Goal: Contribute content: Add original content to the website for others to see

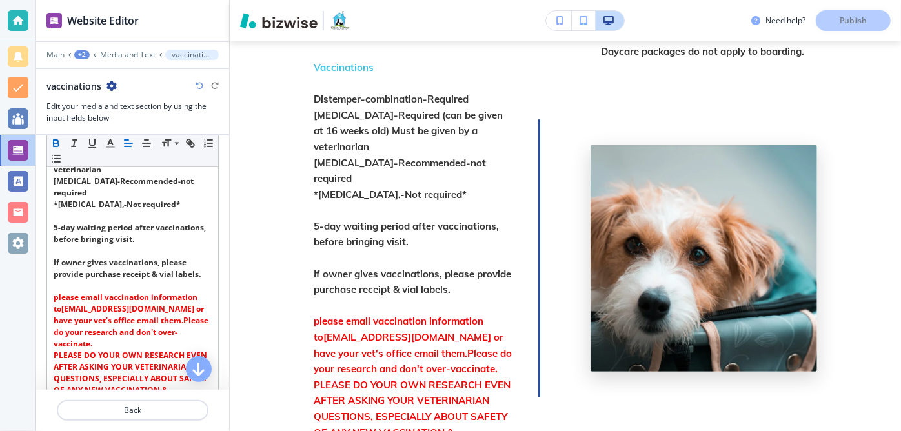
scroll to position [186, 0]
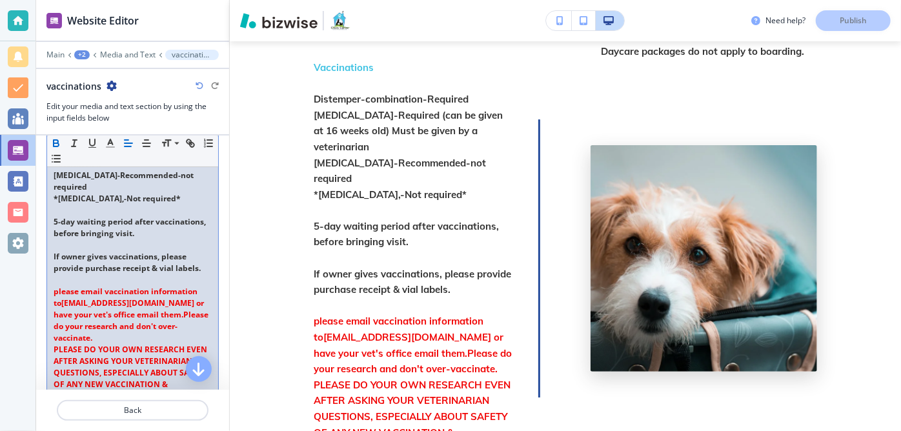
click at [57, 290] on strong "please email vaccination information to" at bounding box center [127, 297] width 146 height 23
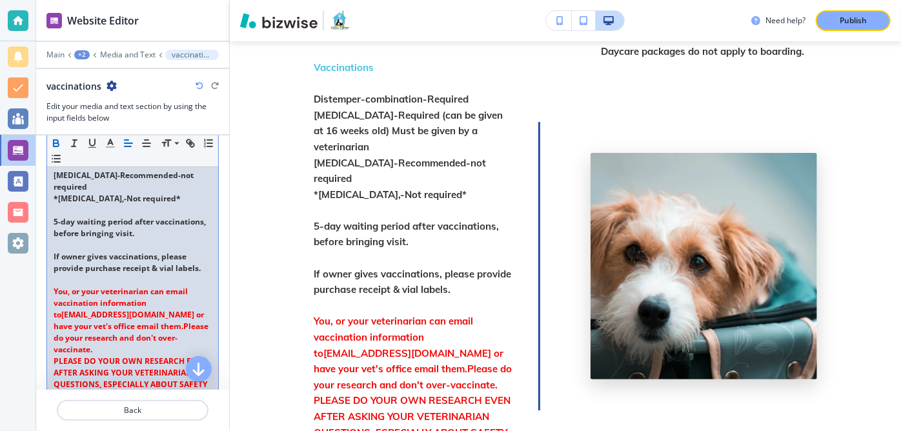
click at [143, 323] on strong "[EMAIL_ADDRESS][DOMAIN_NAME] or have your vet's office email them." at bounding box center [130, 320] width 152 height 23
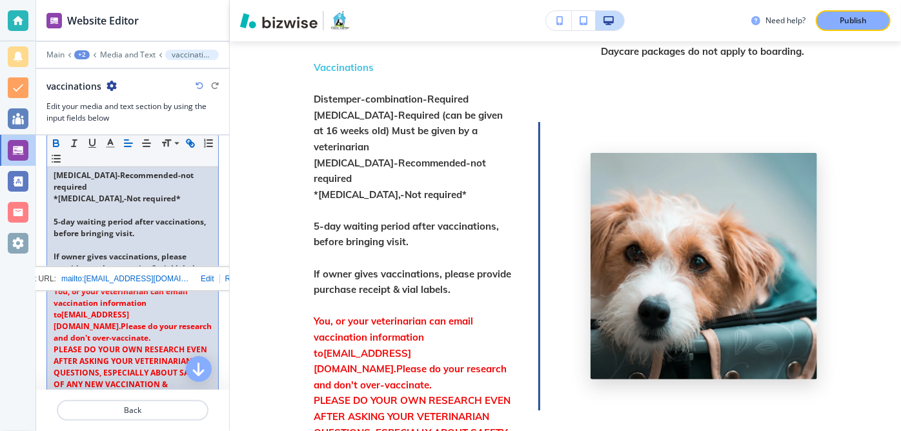
click at [126, 330] on p "You, or your veterinarian can email vaccination information to [EMAIL_ADDRESS][…" at bounding box center [133, 315] width 158 height 58
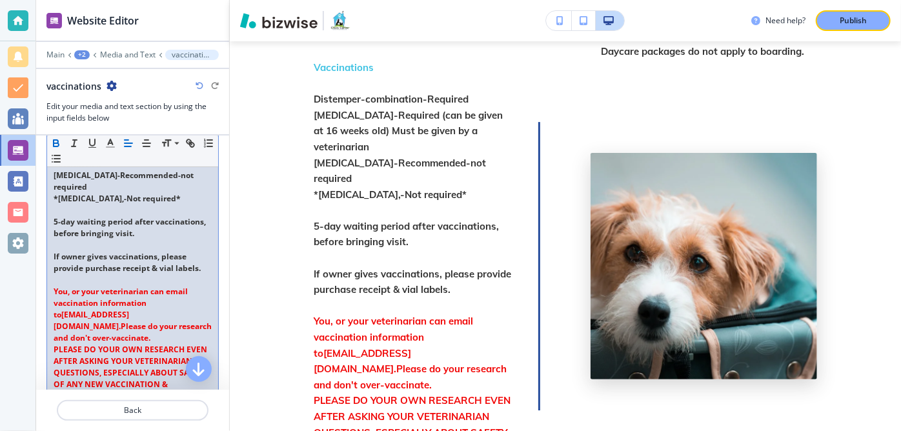
click at [124, 323] on link "Please do your research and don't over-vaccinate." at bounding box center [134, 332] width 160 height 23
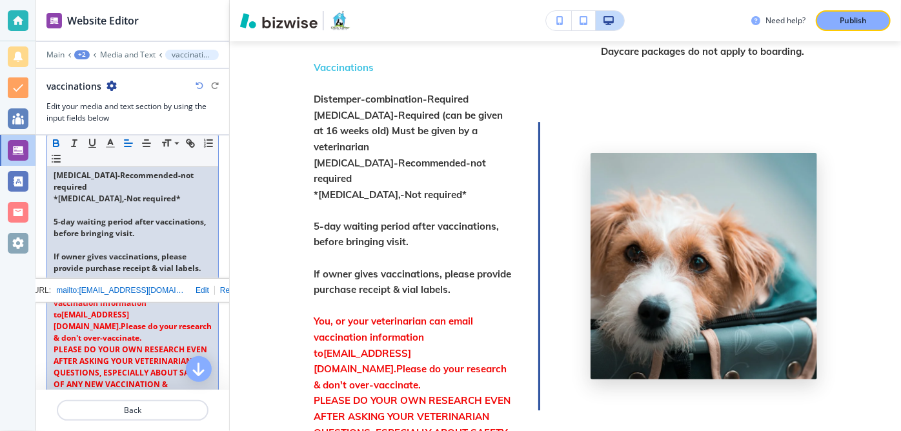
click at [74, 326] on link "Please do your research & don't over-vaccinate." at bounding box center [134, 332] width 160 height 23
click at [117, 330] on p "You, or your veterinarian can email vaccination information to [EMAIL_ADDRESS][…" at bounding box center [133, 315] width 158 height 58
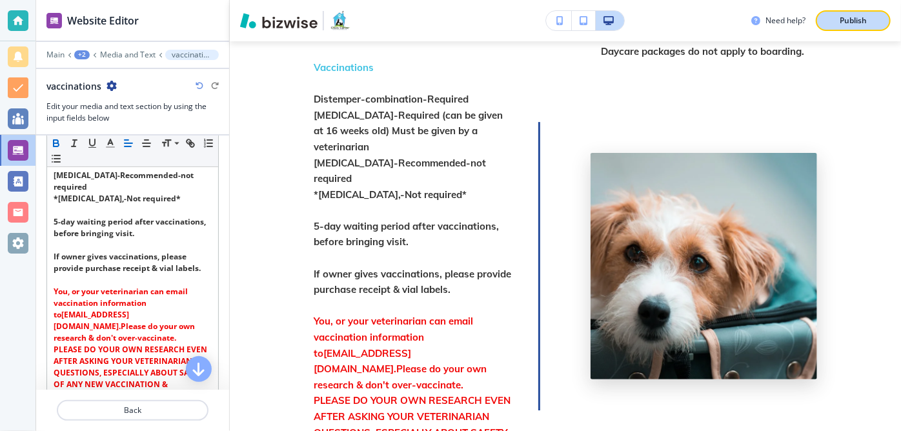
click at [855, 20] on p "Publish" at bounding box center [853, 21] width 27 height 12
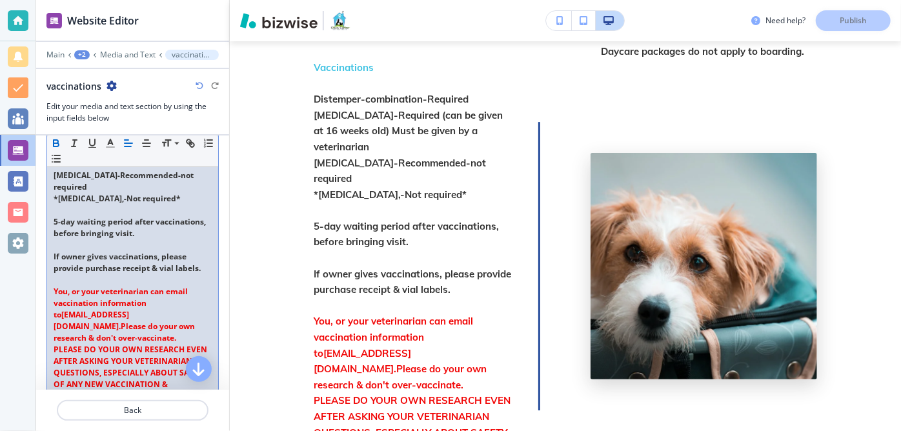
click at [149, 289] on strong "You, or your veterinarian can email vaccination information to" at bounding box center [122, 303] width 136 height 34
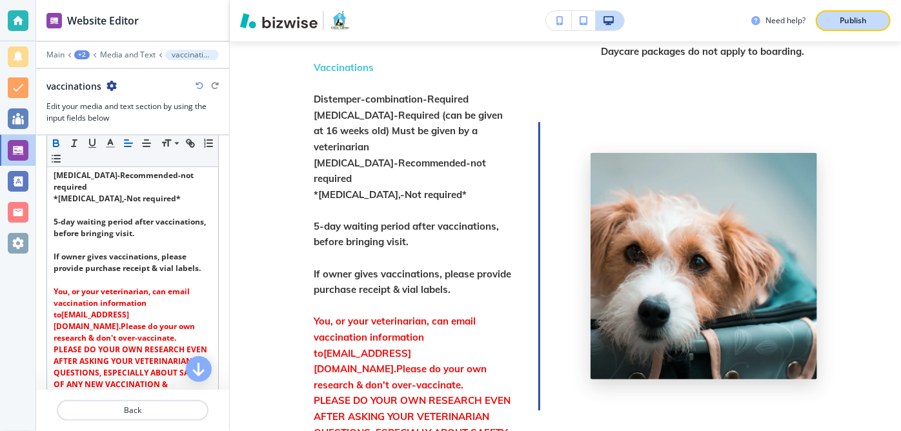
click at [861, 18] on p "Publish" at bounding box center [853, 21] width 27 height 12
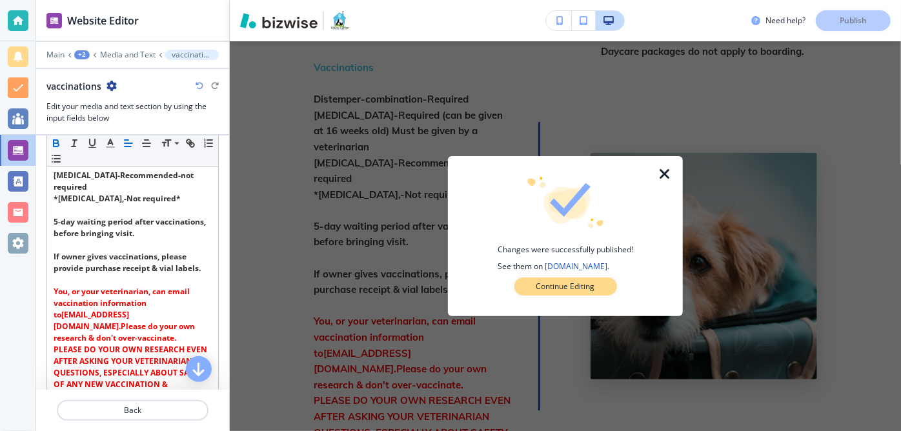
click at [563, 288] on p "Continue Editing" at bounding box center [565, 287] width 59 height 12
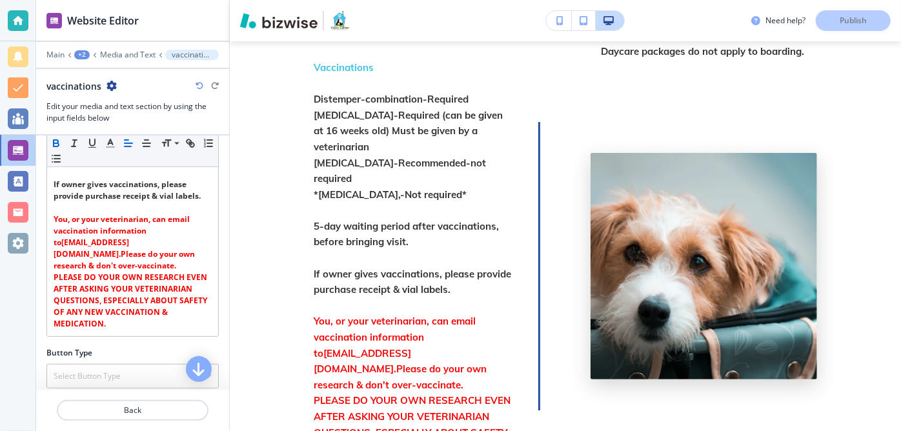
scroll to position [269, 0]
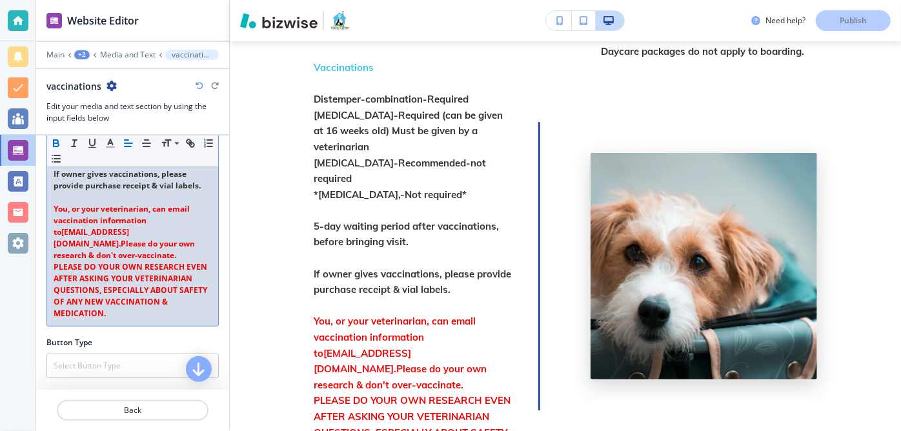
click at [187, 307] on strong "PLEASE DO YOUR OWN RESEARCH EVEN AFTER ASKING YOUR VETERINARIAN QUESTIONS, ESPE…" at bounding box center [132, 289] width 156 height 57
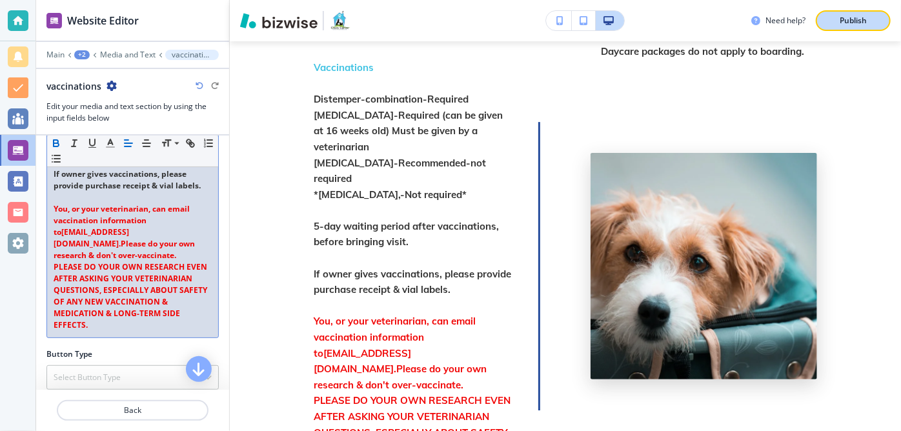
click at [853, 15] on p "Publish" at bounding box center [853, 21] width 27 height 12
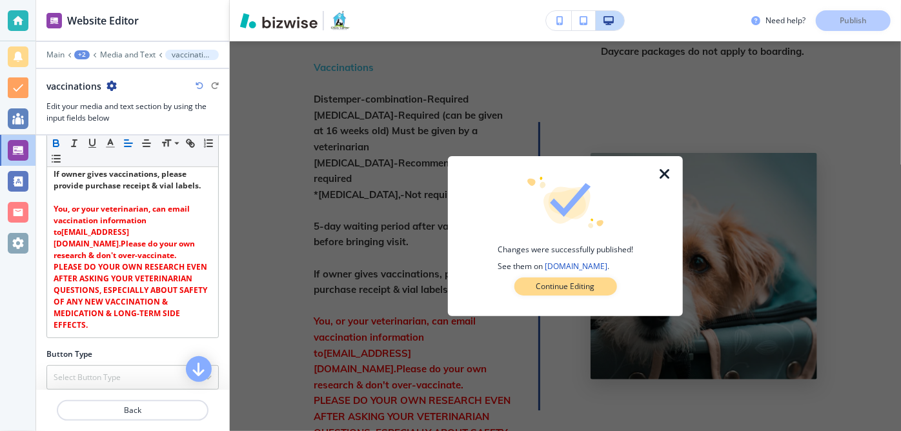
click at [544, 283] on p "Continue Editing" at bounding box center [565, 287] width 59 height 12
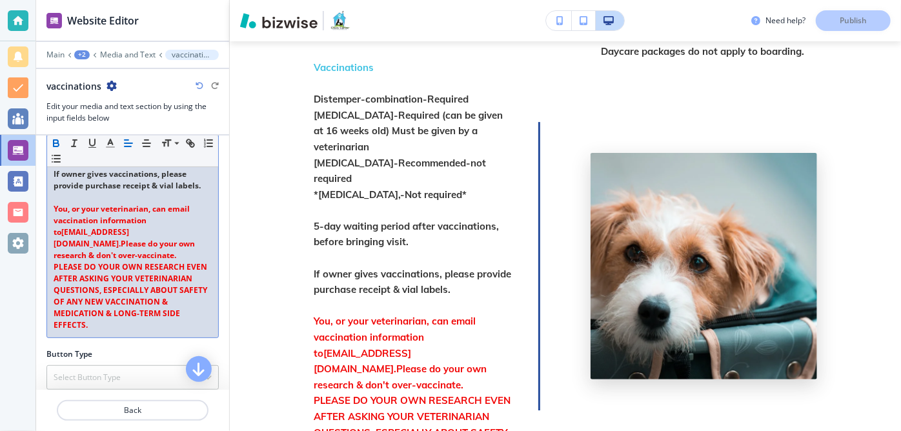
click at [136, 240] on link "Please do your own research & don't over-vaccinate." at bounding box center [125, 249] width 143 height 23
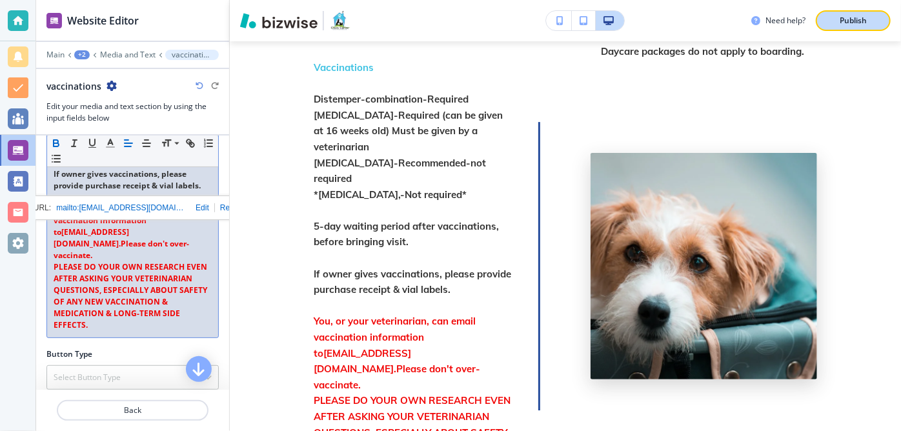
click at [835, 15] on div "Publish" at bounding box center [853, 21] width 41 height 12
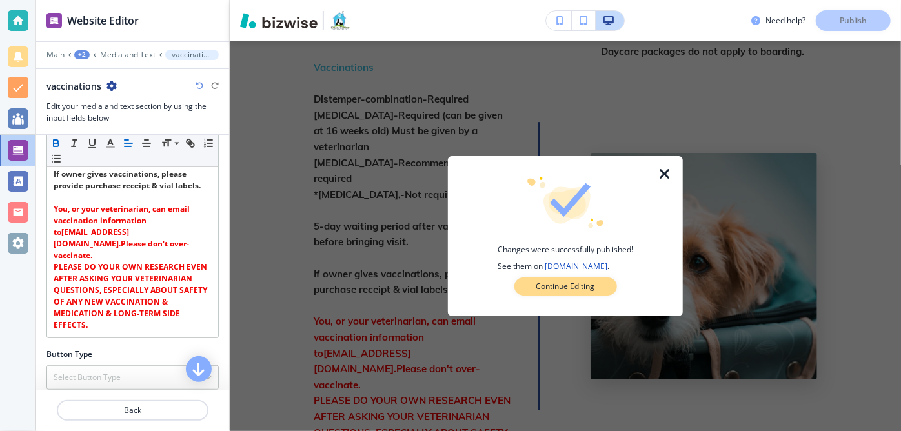
click at [553, 283] on p "Continue Editing" at bounding box center [565, 287] width 59 height 12
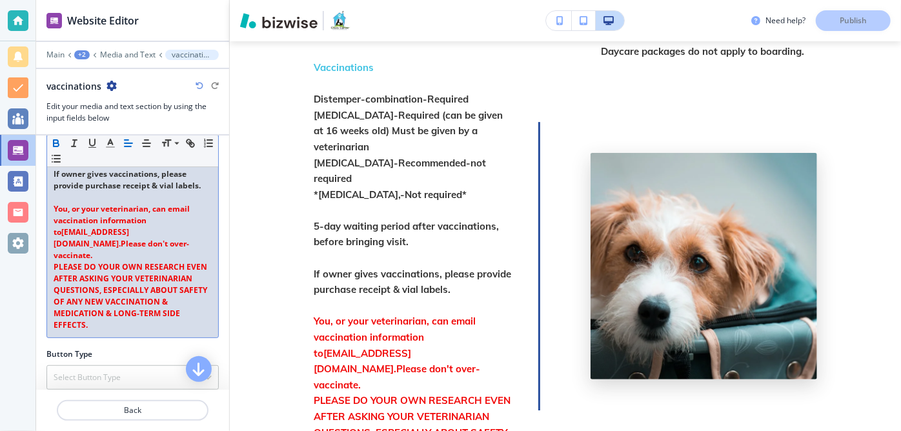
drag, startPoint x: 54, startPoint y: 207, endPoint x: 196, endPoint y: 319, distance: 180.7
click at [196, 319] on div "Vaccinations Distemper-combination-Required [MEDICAL_DATA]-Required (can be giv…" at bounding box center [132, 174] width 171 height 327
copy div "You, or your veterinarian, can email vaccination information to [EMAIL_ADDRESS]…"
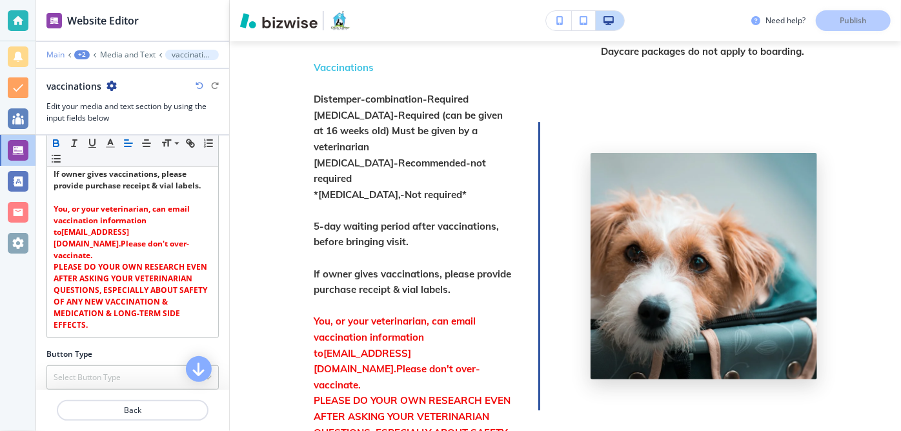
click at [57, 50] on p "Main" at bounding box center [55, 54] width 18 height 9
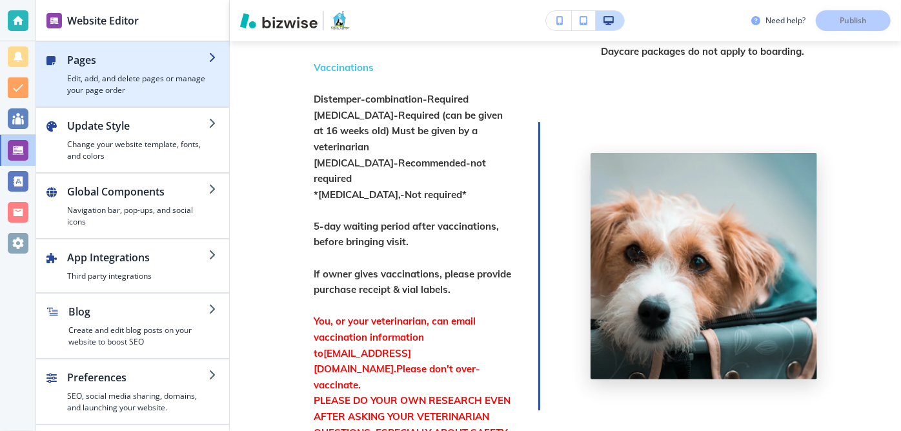
click at [201, 57] on h2 "Pages" at bounding box center [137, 59] width 141 height 15
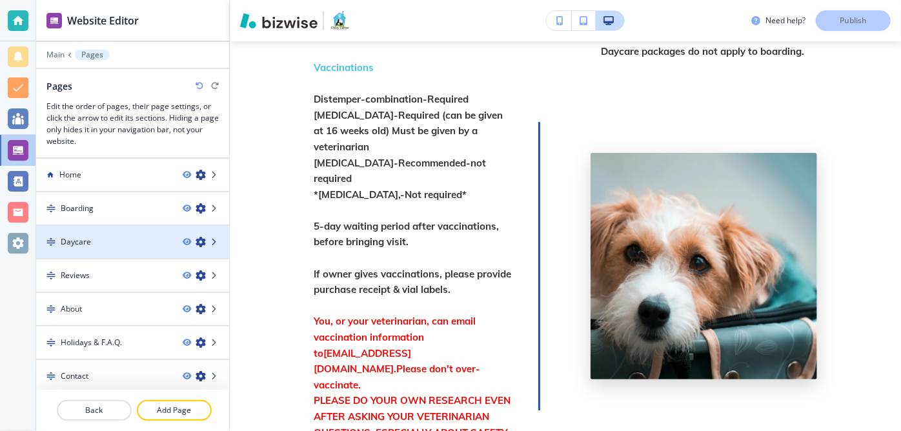
click at [211, 238] on icon at bounding box center [215, 242] width 8 height 8
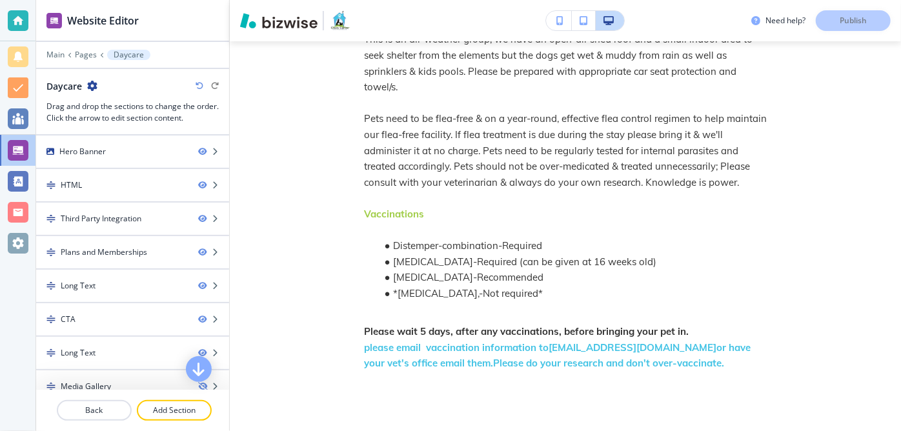
scroll to position [1550, 0]
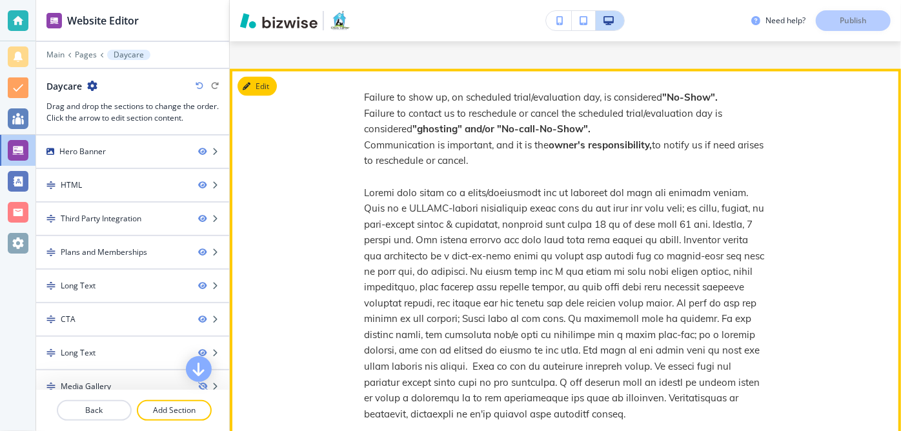
scroll to position [986, 0]
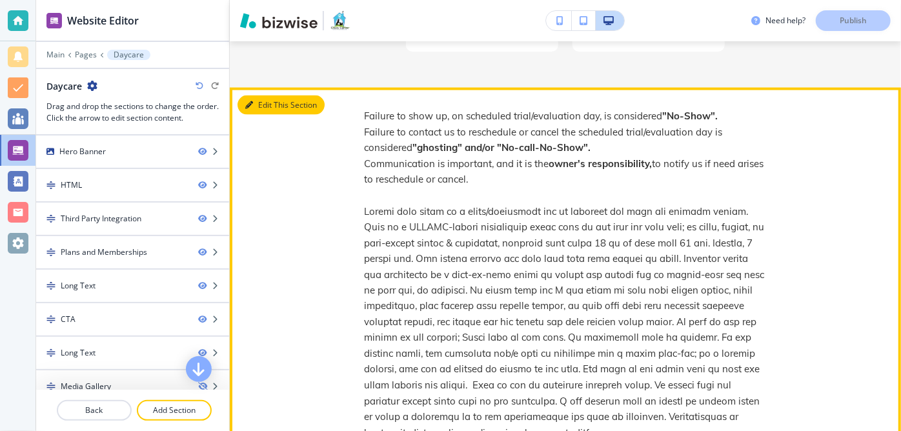
click at [256, 108] on button "Edit This Section" at bounding box center [281, 105] width 87 height 19
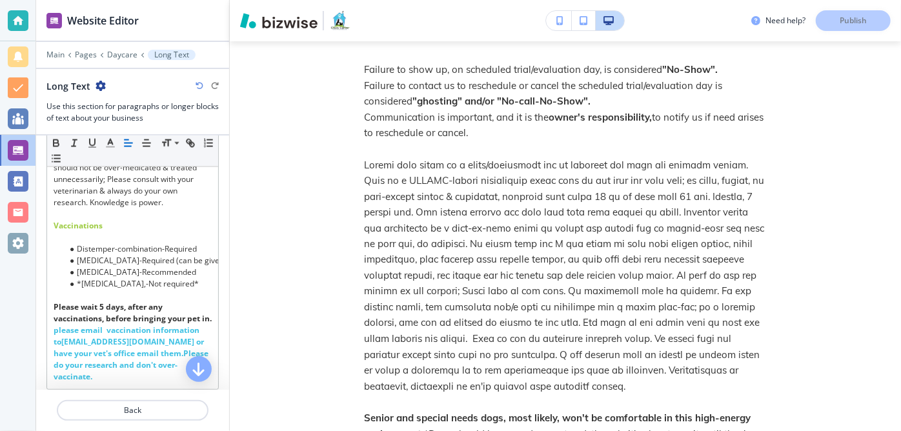
scroll to position [1153, 0]
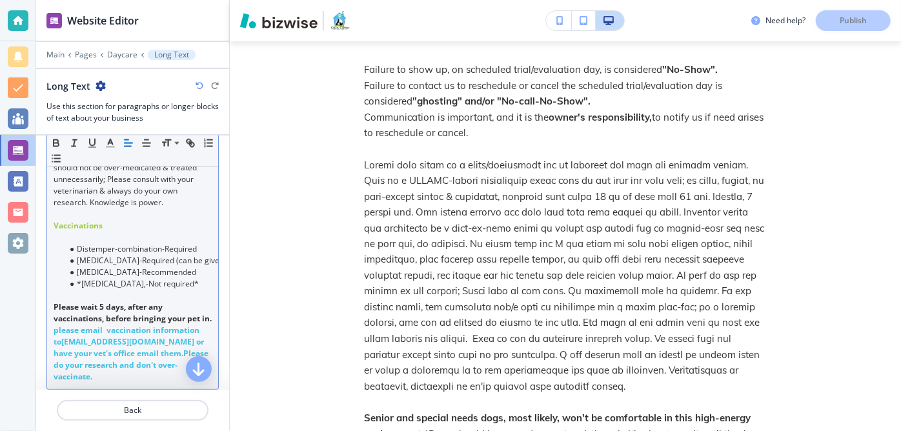
click at [96, 366] on p "please email vaccination information to [EMAIL_ADDRESS][DOMAIN_NAME] or have yo…" at bounding box center [133, 354] width 158 height 58
click at [115, 141] on icon "button" at bounding box center [111, 143] width 12 height 12
click at [114, 139] on icon "button" at bounding box center [111, 143] width 12 height 12
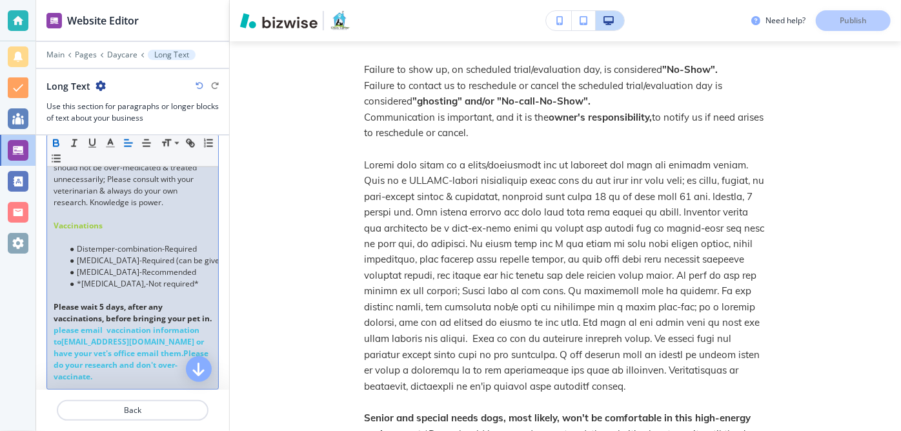
click at [124, 369] on p "please email vaccination information to [EMAIL_ADDRESS][DOMAIN_NAME] or have yo…" at bounding box center [133, 354] width 158 height 58
drag, startPoint x: 108, startPoint y: 323, endPoint x: 124, endPoint y: 369, distance: 49.2
click at [124, 369] on p "please email vaccination information to [EMAIL_ADDRESS][DOMAIN_NAME] or have yo…" at bounding box center [133, 354] width 158 height 58
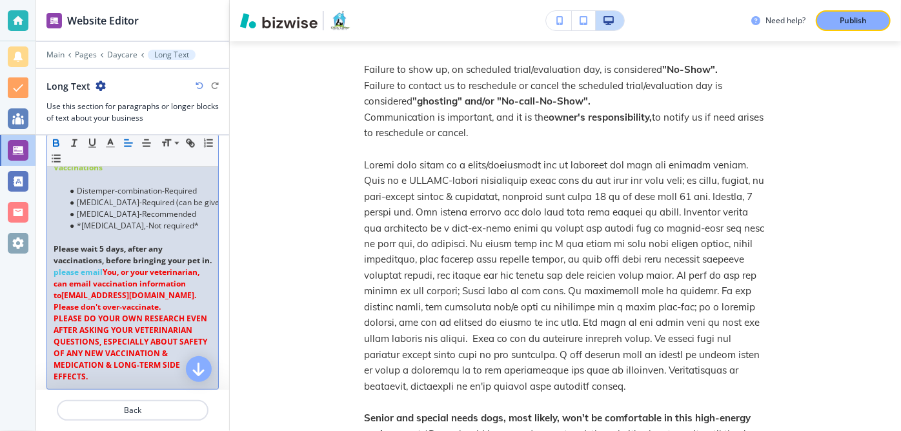
scroll to position [1222, 0]
click at [112, 267] on strong "You, or your veterinarian, can email vaccination information to" at bounding box center [128, 284] width 148 height 34
drag, startPoint x: 54, startPoint y: 259, endPoint x: 164, endPoint y: 377, distance: 161.2
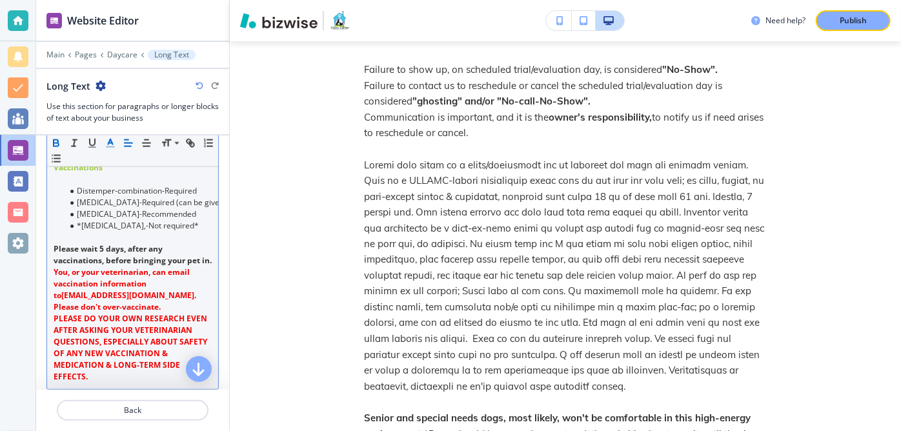
click at [115, 141] on icon "button" at bounding box center [111, 143] width 12 height 12
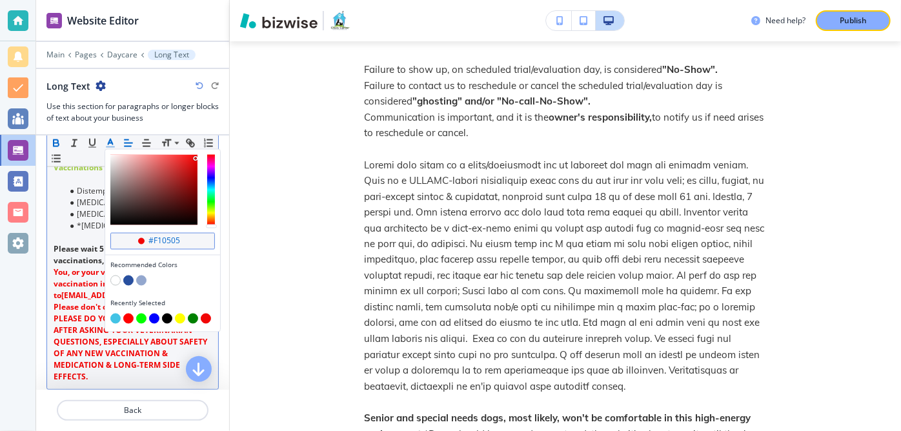
click at [185, 241] on input "#f10505" at bounding box center [169, 241] width 45 height 10
type input "#43ce5"
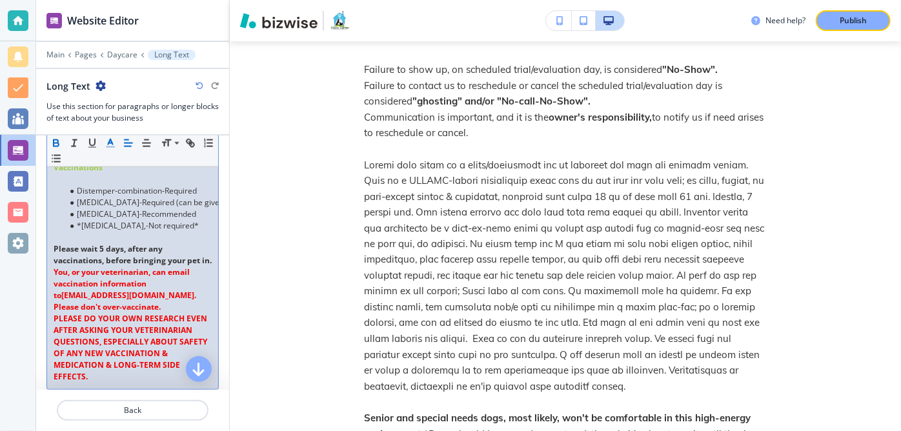
drag, startPoint x: 52, startPoint y: 264, endPoint x: 165, endPoint y: 369, distance: 154.9
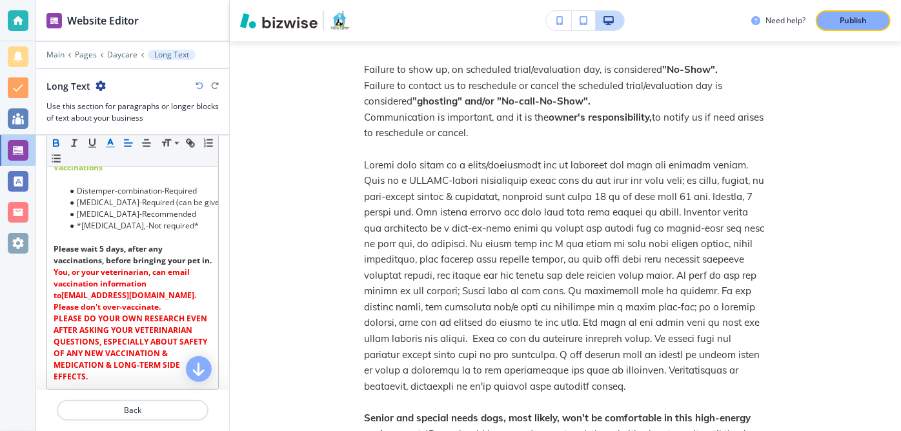
click at [110, 143] on icon "button" at bounding box center [111, 143] width 12 height 12
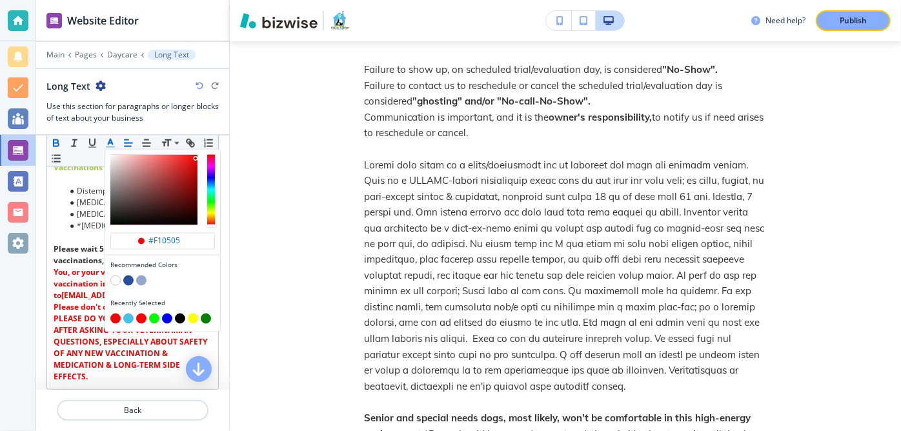
click at [128, 320] on button "button" at bounding box center [128, 319] width 10 height 10
type input "#43c3e5"
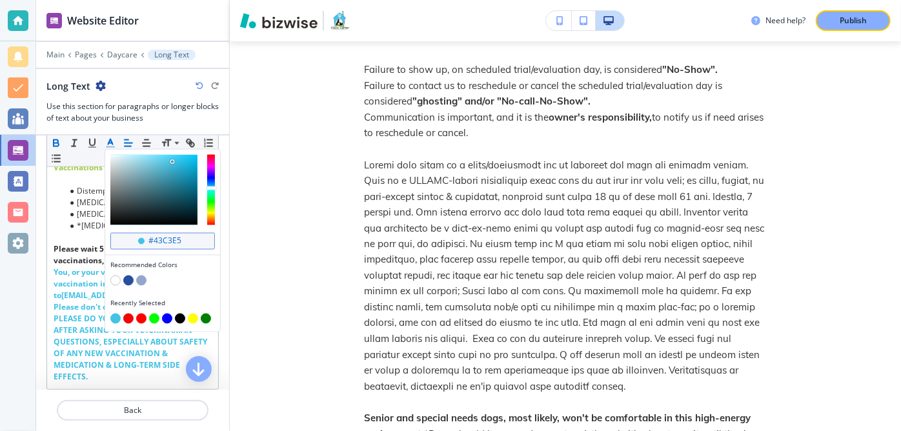
click at [145, 238] on div "#43c3e5" at bounding box center [162, 241] width 105 height 17
click at [158, 361] on p "PLEASE DO YOUR OWN RESEARCH EVEN AFTER ASKING YOUR VETERINARIAN QUESTIONS, ESPE…" at bounding box center [133, 348] width 158 height 70
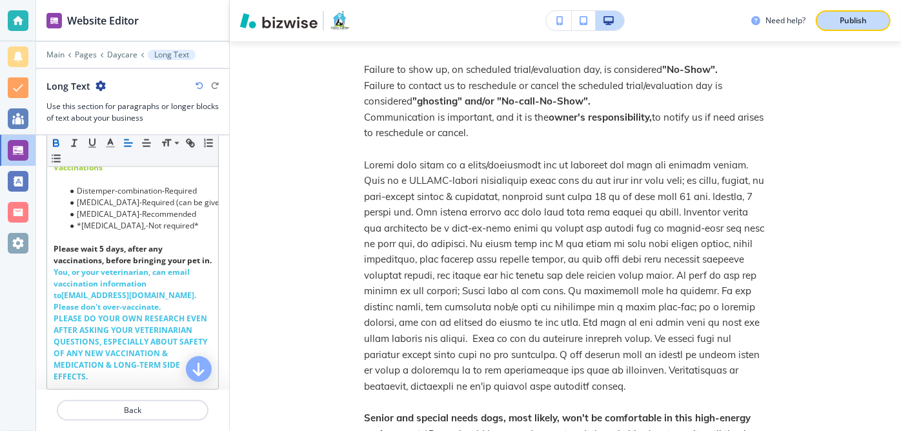
click at [847, 22] on p "Publish" at bounding box center [853, 21] width 27 height 12
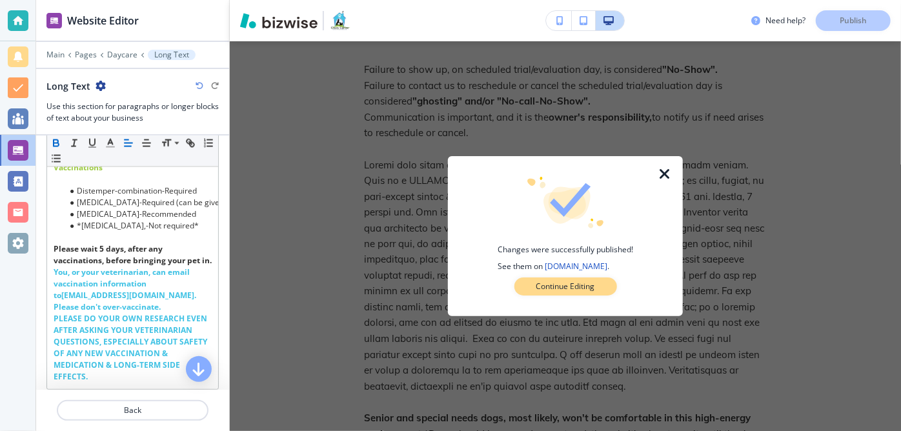
click at [582, 289] on p "Continue Editing" at bounding box center [565, 287] width 59 height 12
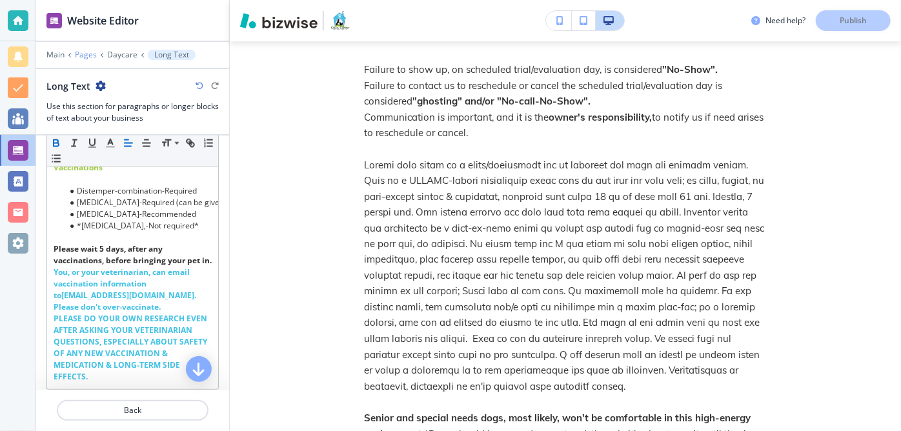
click at [83, 55] on p "Pages" at bounding box center [86, 54] width 22 height 9
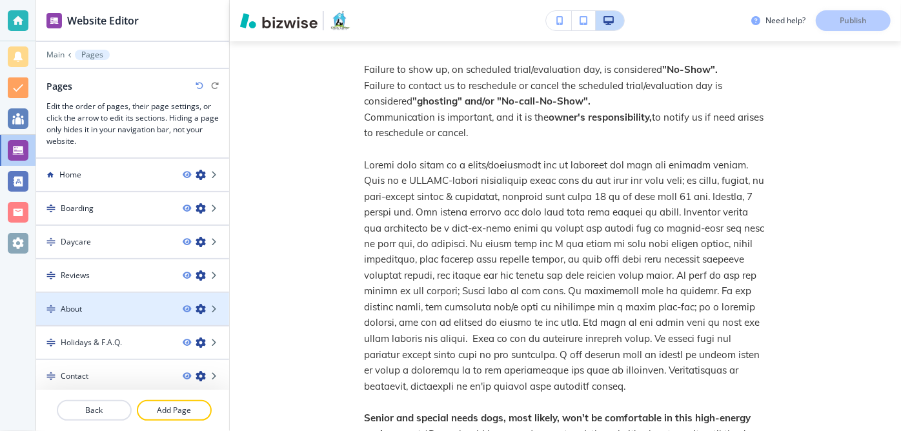
click at [103, 303] on div "About" at bounding box center [104, 309] width 136 height 12
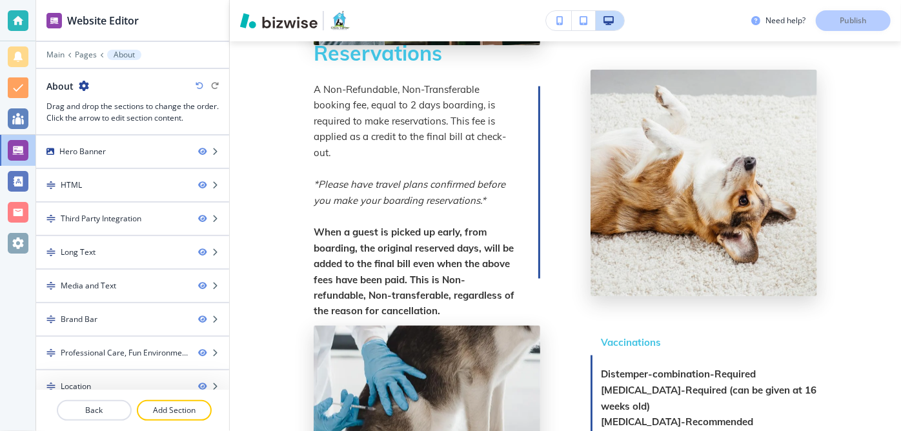
scroll to position [959, 0]
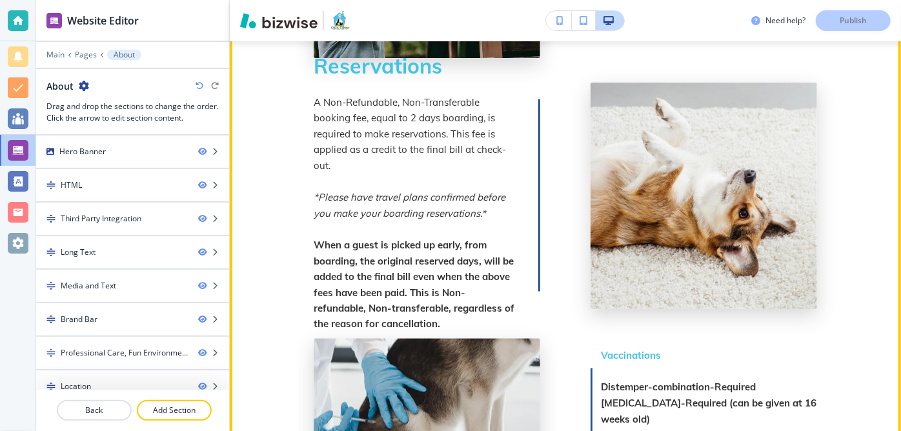
click at [263, 363] on section "Team Members Not hiring, at this time. At this time, keeping my team small. Res…" at bounding box center [565, 201] width 671 height 780
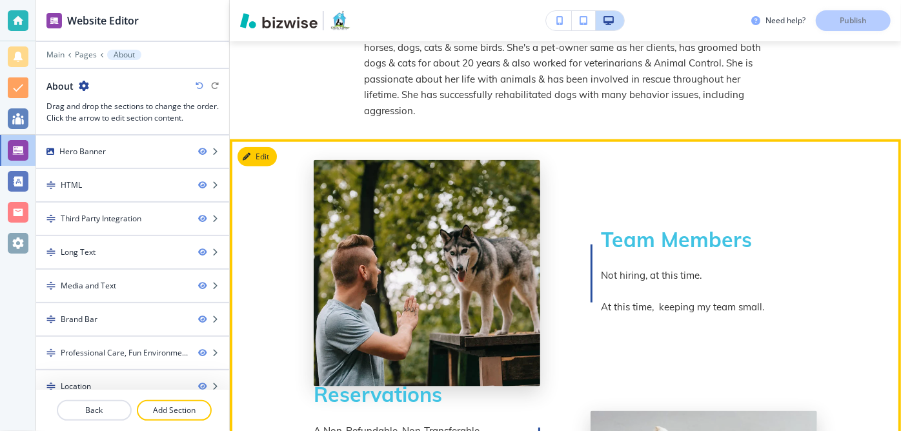
scroll to position [607, 0]
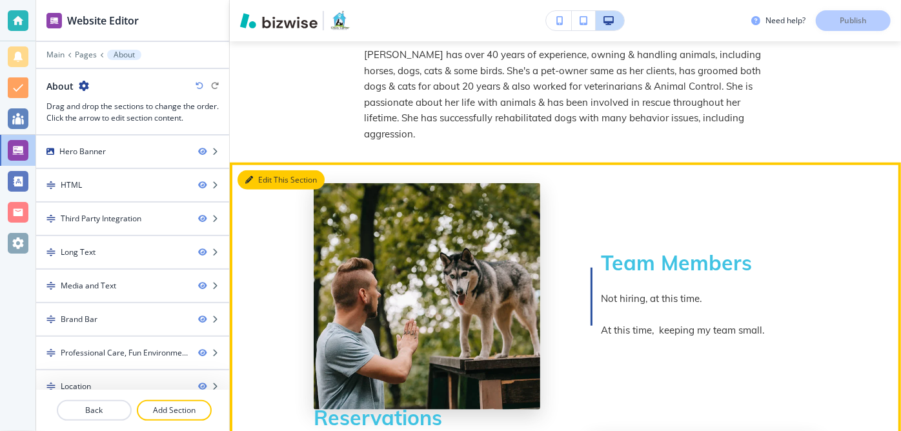
click at [254, 179] on button "Edit This Section" at bounding box center [281, 179] width 87 height 19
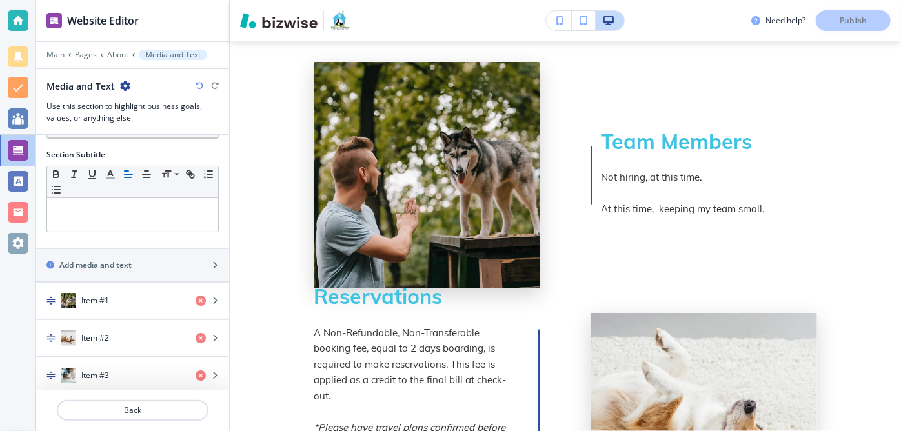
scroll to position [85, 0]
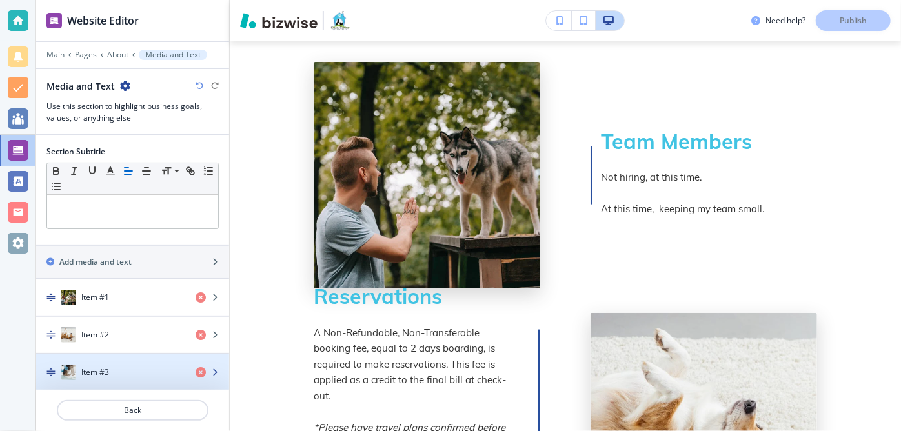
click at [211, 369] on icon "button" at bounding box center [215, 373] width 8 height 8
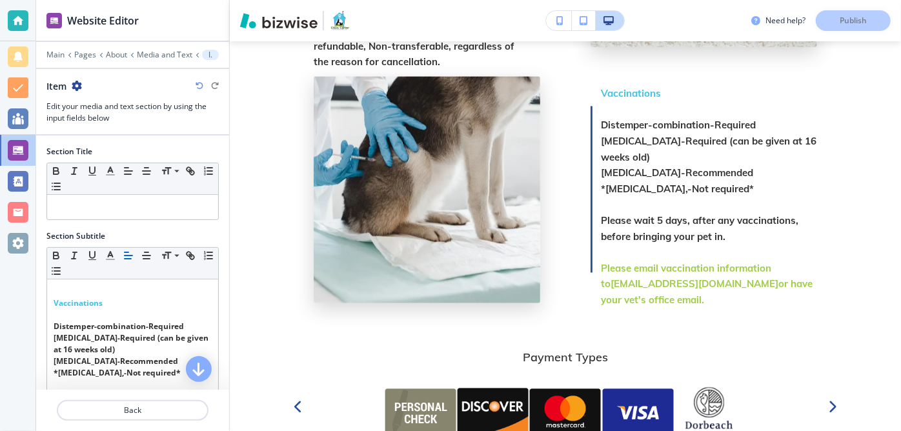
scroll to position [1247, 0]
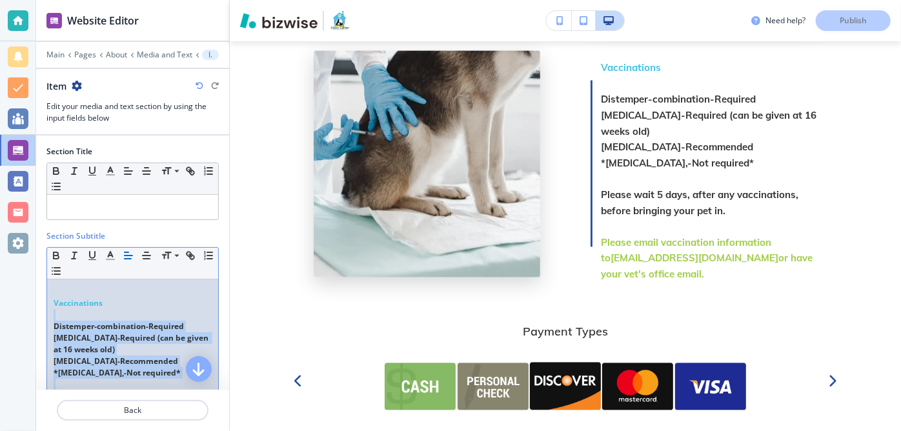
drag, startPoint x: 53, startPoint y: 316, endPoint x: 166, endPoint y: 380, distance: 129.5
click at [166, 380] on div "Vaccinations Distemper-combination-Required [MEDICAL_DATA]-Required (can be giv…" at bounding box center [132, 373] width 171 height 187
click at [166, 380] on p at bounding box center [133, 385] width 158 height 12
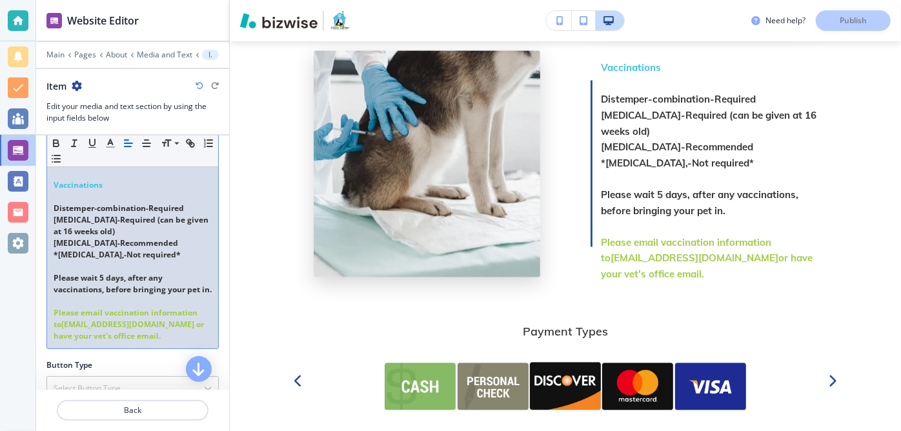
scroll to position [121, 0]
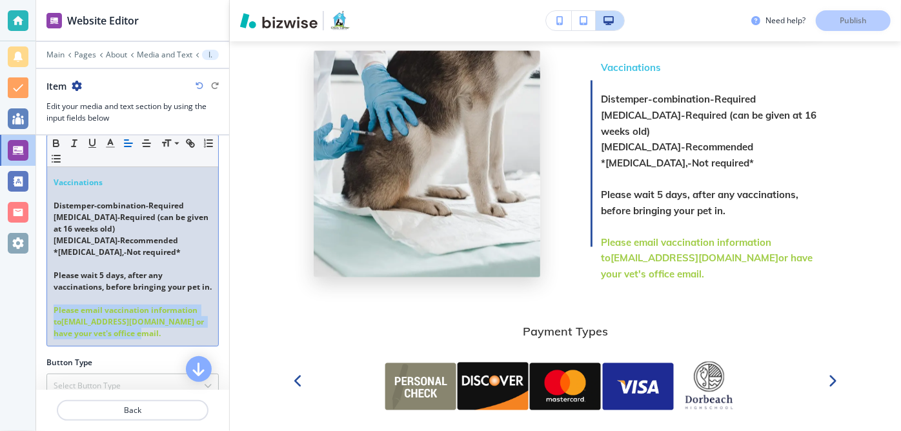
drag, startPoint x: 55, startPoint y: 316, endPoint x: 156, endPoint y: 356, distance: 108.1
click at [156, 356] on div "Section Title Small Normal Large Huge Section Subtitle Small Normal Large Huge …" at bounding box center [132, 270] width 172 height 510
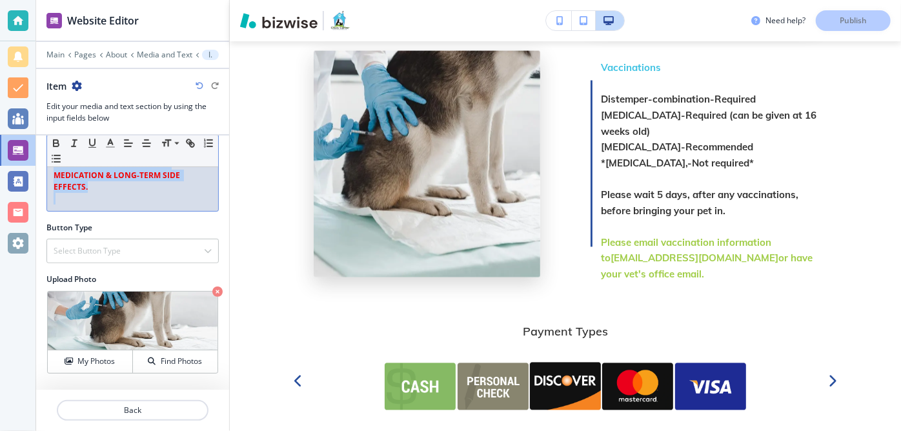
scroll to position [356, 0]
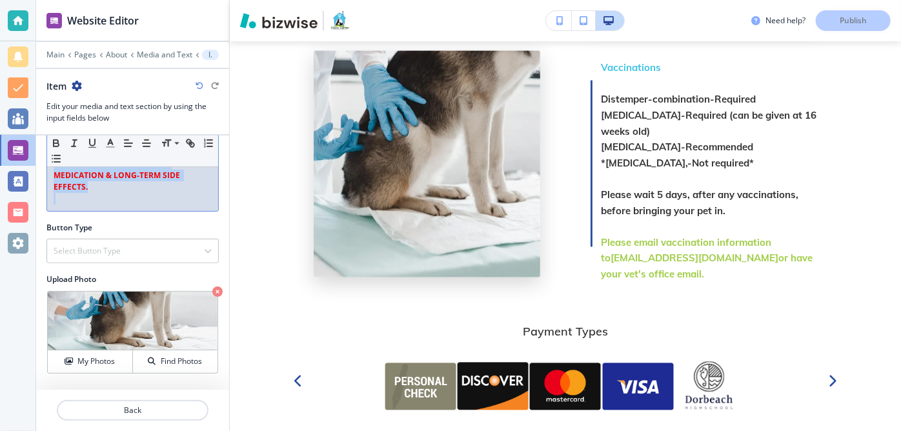
drag, startPoint x: 53, startPoint y: 318, endPoint x: 227, endPoint y: 345, distance: 175.7
click at [227, 345] on div "Section Title Small Normal Large Huge Section Subtitle Small Normal Large Huge …" at bounding box center [132, 263] width 193 height 254
click at [112, 141] on icon "button" at bounding box center [111, 143] width 12 height 12
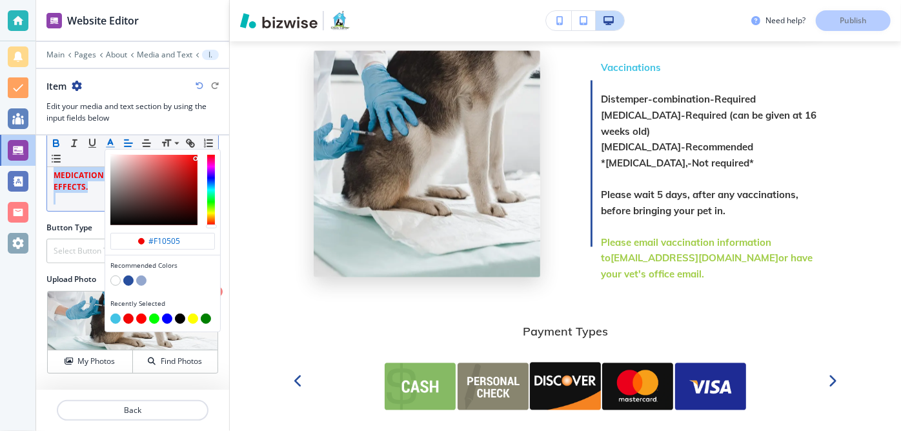
click at [206, 319] on button "button" at bounding box center [206, 319] width 10 height 10
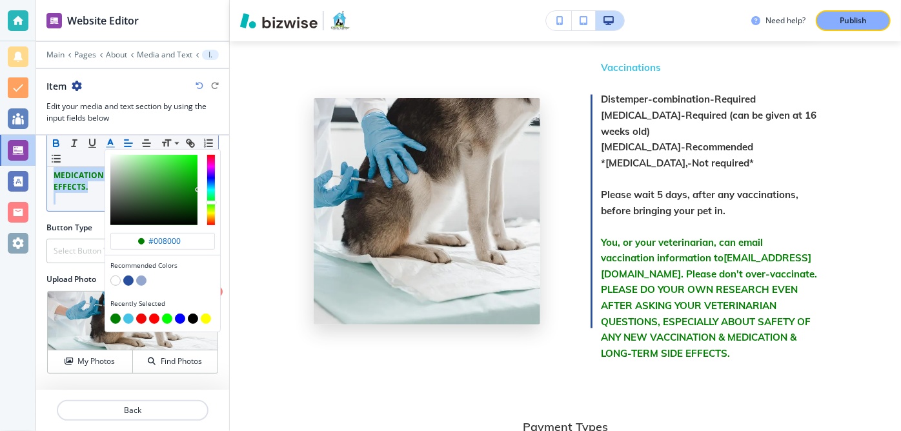
click at [168, 316] on button "button" at bounding box center [167, 319] width 10 height 10
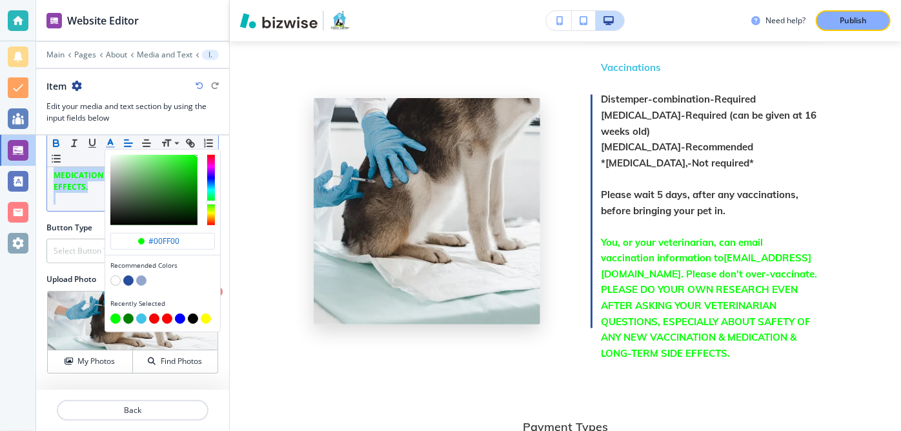
click at [141, 318] on button "button" at bounding box center [141, 319] width 10 height 10
type input "#43c3e5"
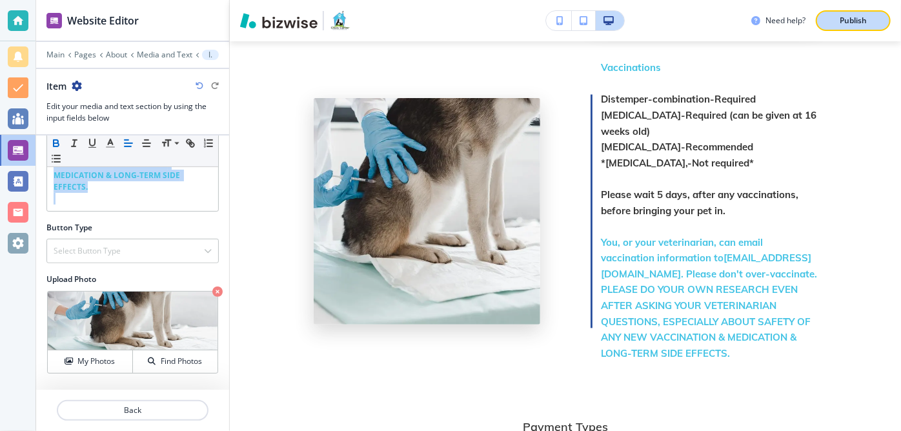
click at [844, 28] on button "Publish" at bounding box center [853, 20] width 75 height 21
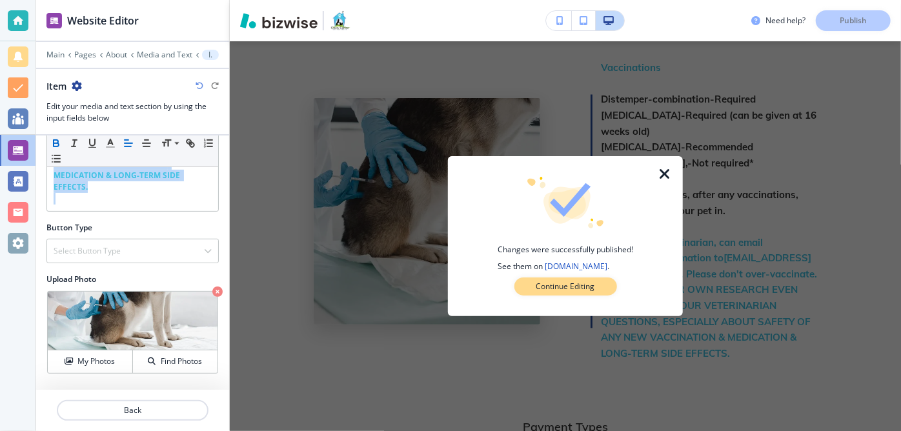
click at [566, 289] on p "Continue Editing" at bounding box center [565, 287] width 59 height 12
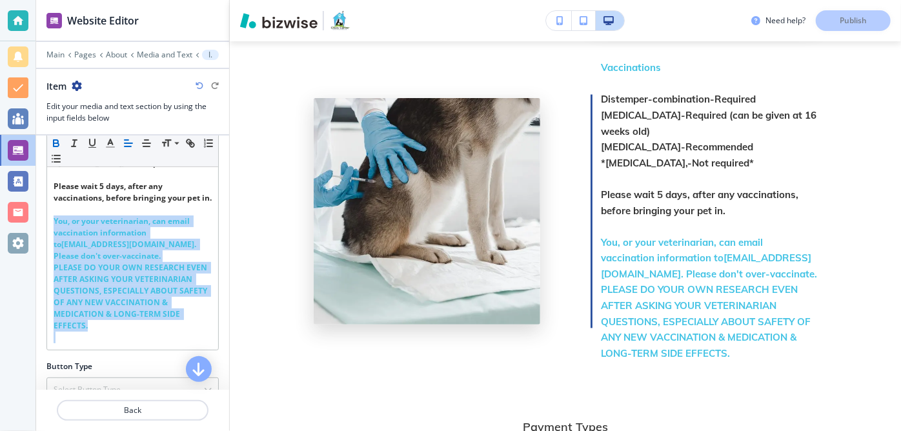
scroll to position [207, 0]
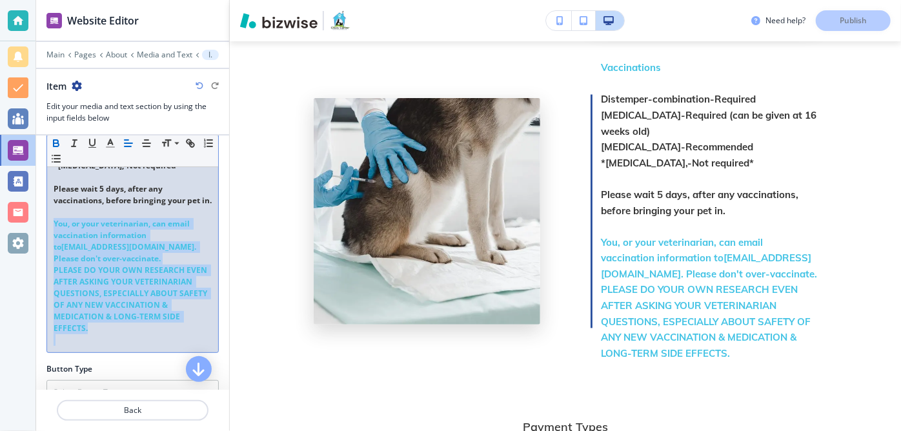
click at [168, 234] on strong "You, or your veterinarian, can email vaccination information to" at bounding box center [123, 235] width 138 height 34
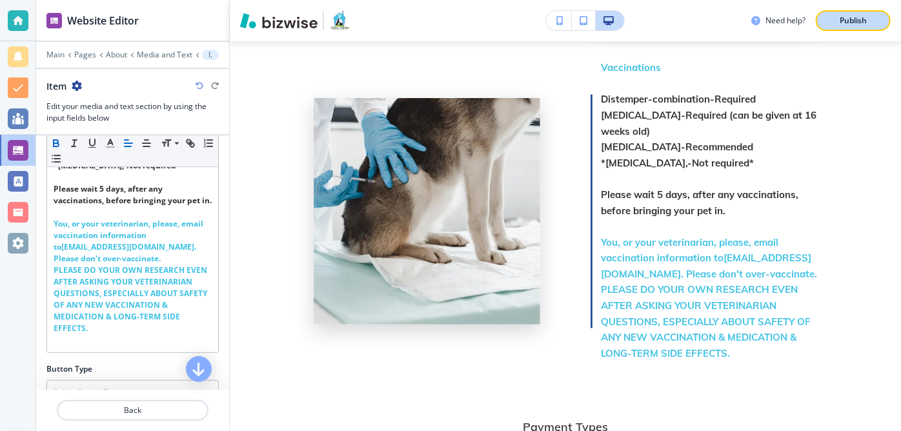
click at [850, 18] on p "Publish" at bounding box center [853, 21] width 27 height 12
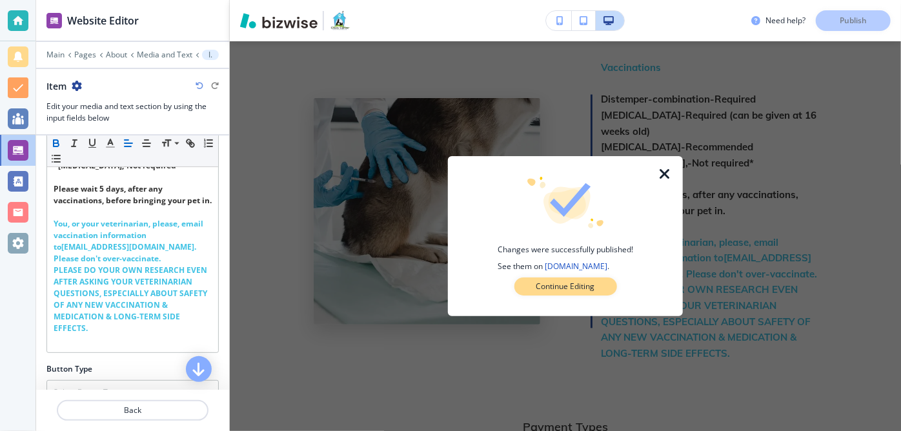
click at [569, 287] on p "Continue Editing" at bounding box center [565, 287] width 59 height 12
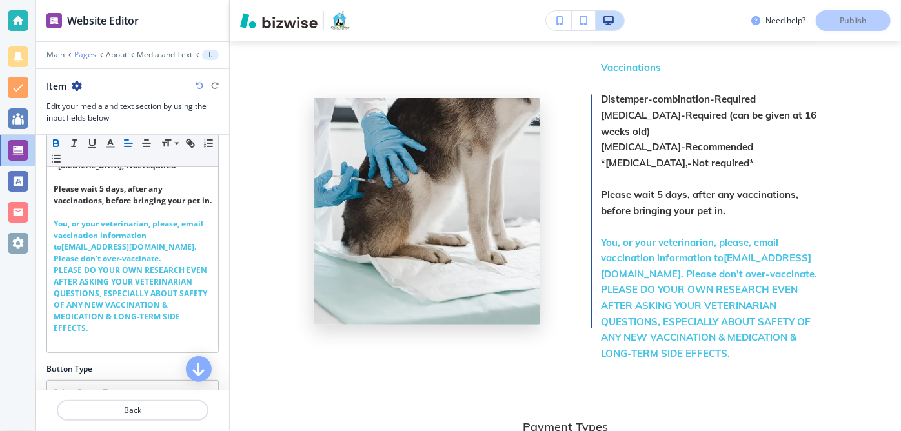
click at [86, 52] on p "Pages" at bounding box center [85, 54] width 22 height 9
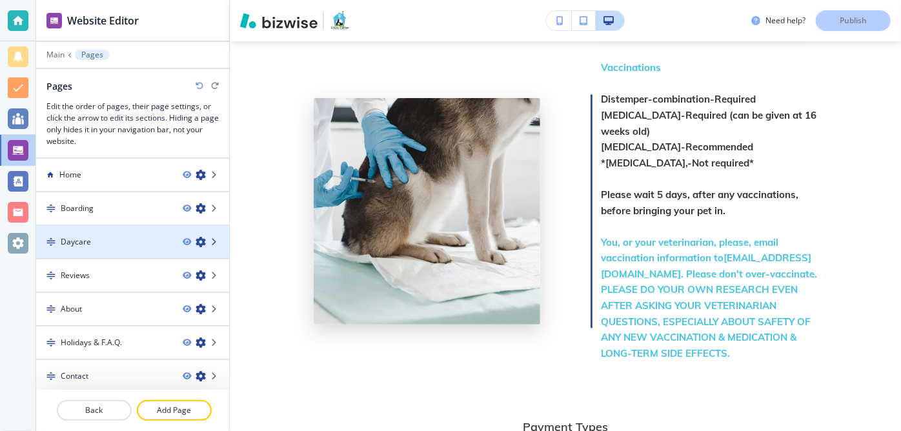
click at [211, 241] on icon at bounding box center [215, 242] width 8 height 8
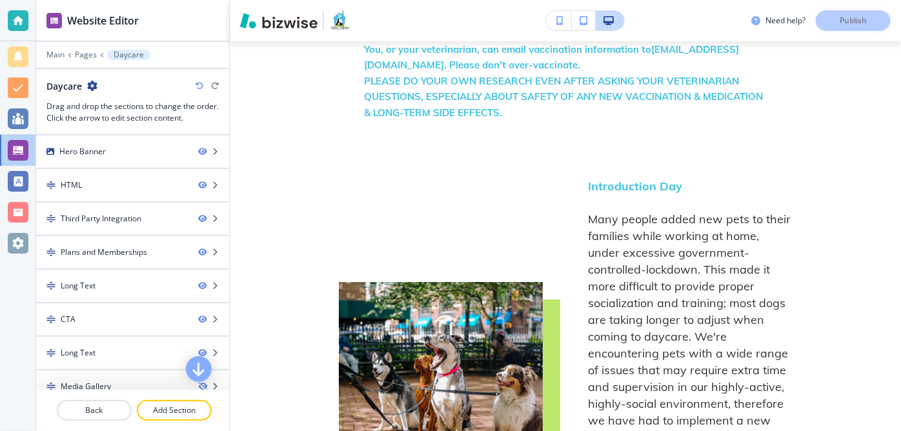
scroll to position [1803, 0]
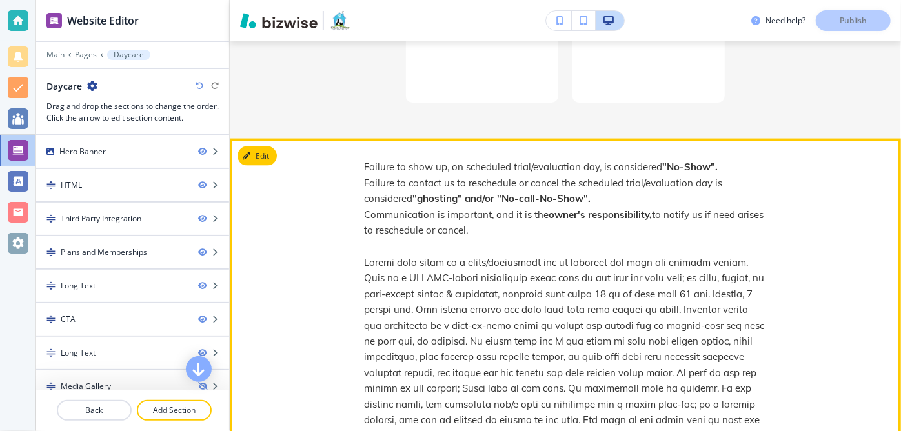
scroll to position [840, 0]
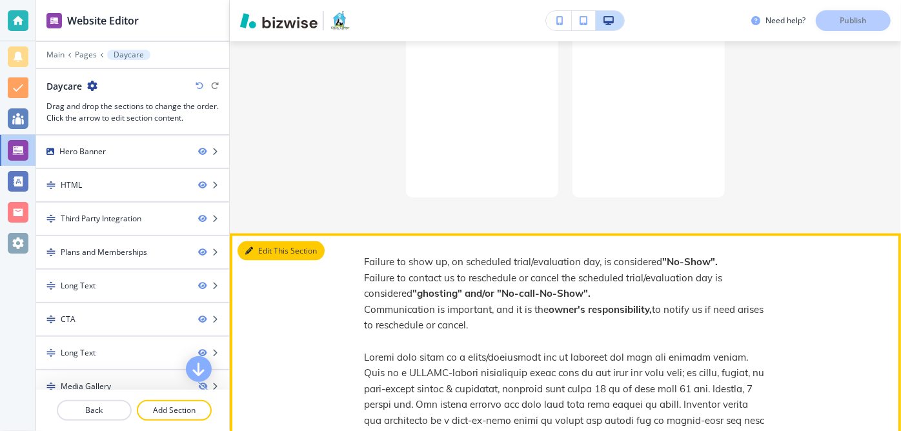
click at [249, 247] on icon "button" at bounding box center [249, 251] width 8 height 8
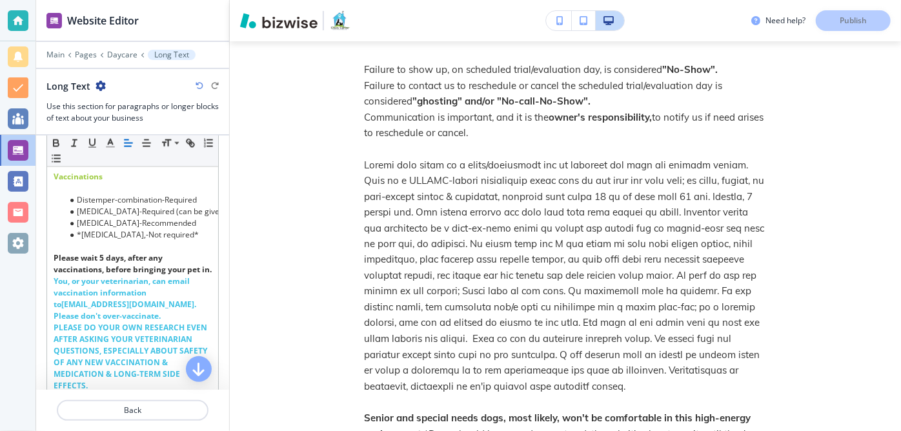
scroll to position [1141, 0]
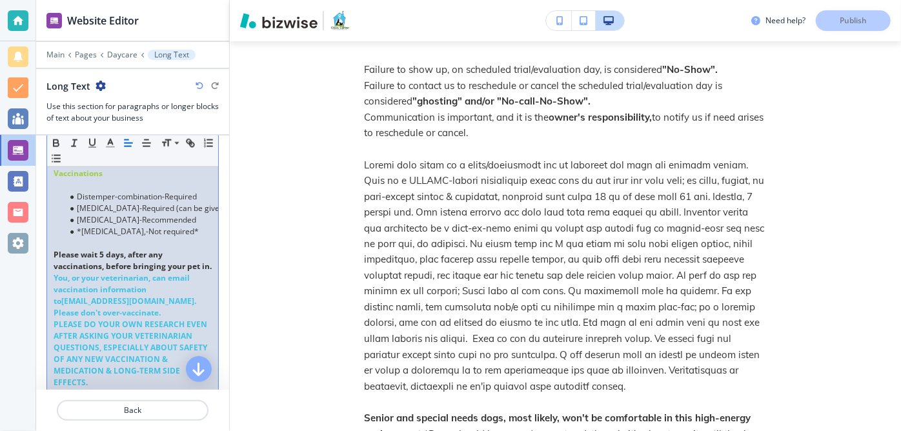
click at [168, 307] on strong "You, or your veterinarian, can email vaccination information to" at bounding box center [123, 289] width 138 height 34
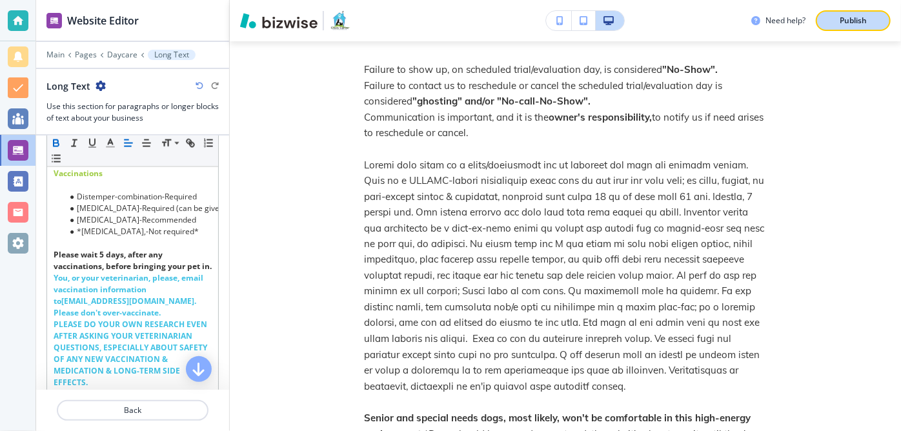
click at [860, 18] on p "Publish" at bounding box center [853, 21] width 27 height 12
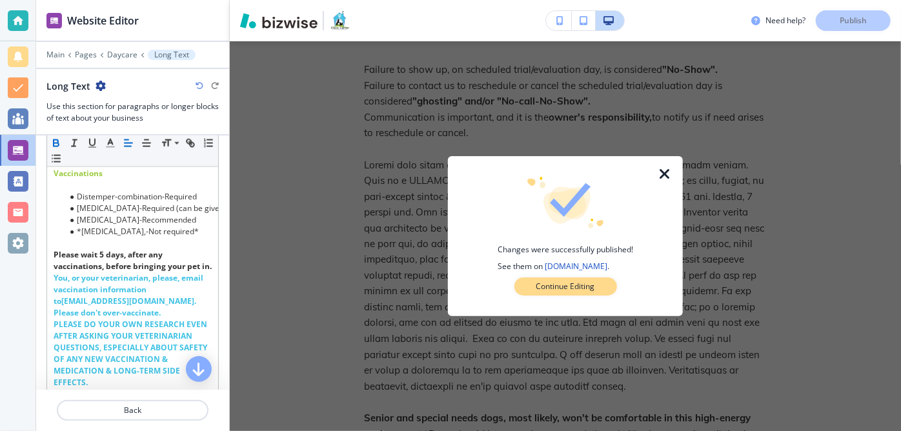
click at [584, 283] on p "Continue Editing" at bounding box center [565, 287] width 59 height 12
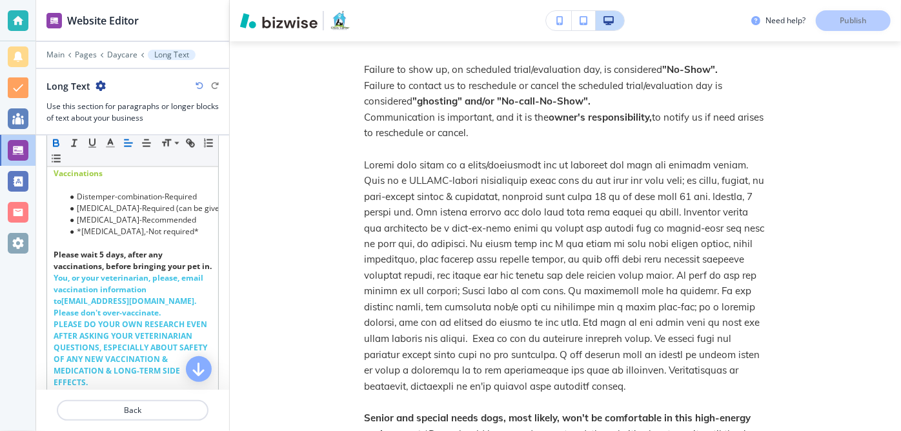
scroll to position [1134, 0]
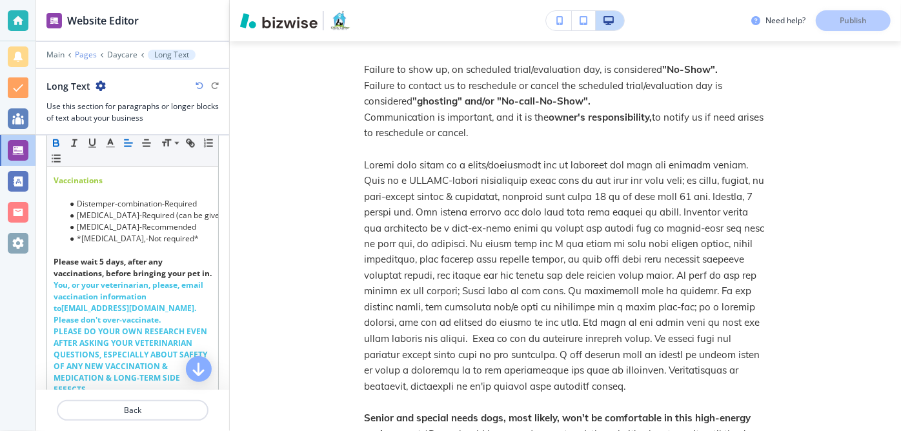
click at [82, 53] on p "Pages" at bounding box center [86, 54] width 22 height 9
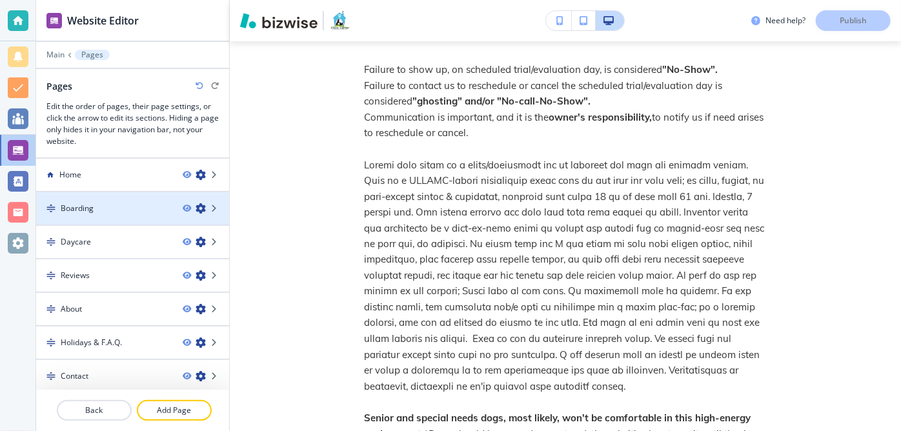
click at [129, 206] on div "Boarding" at bounding box center [104, 209] width 136 height 12
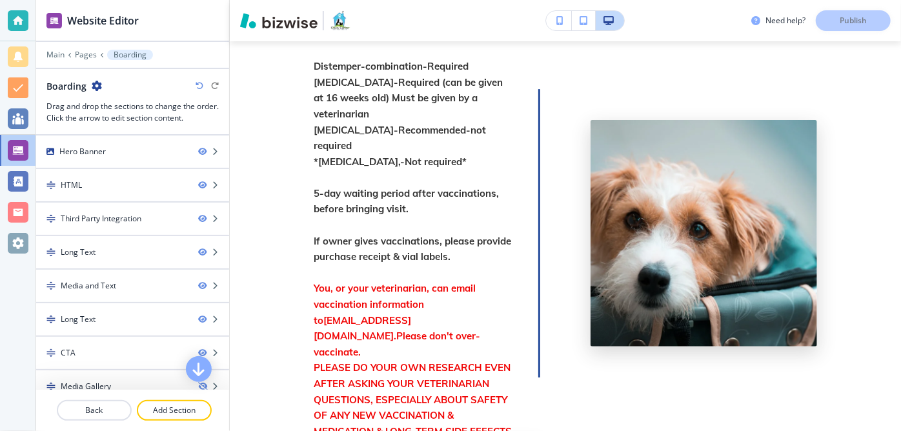
scroll to position [2140, 0]
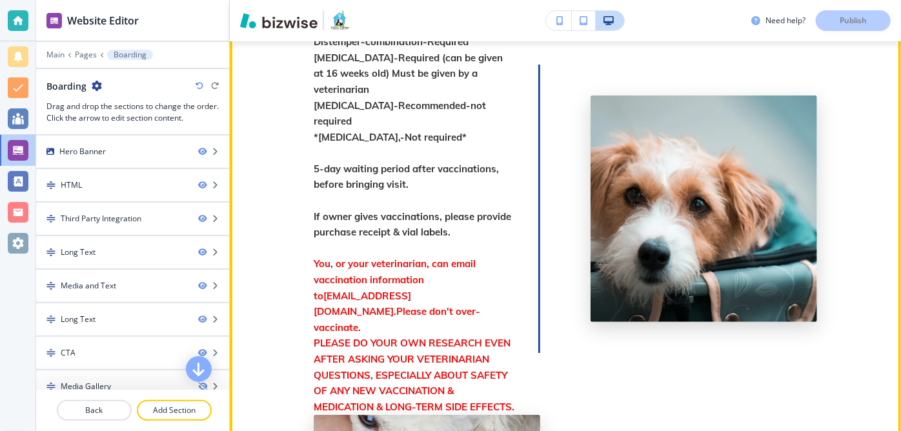
click at [330, 210] on strong "If owner gives vaccinations, please provide purchase receipt & vial labels." at bounding box center [414, 224] width 200 height 28
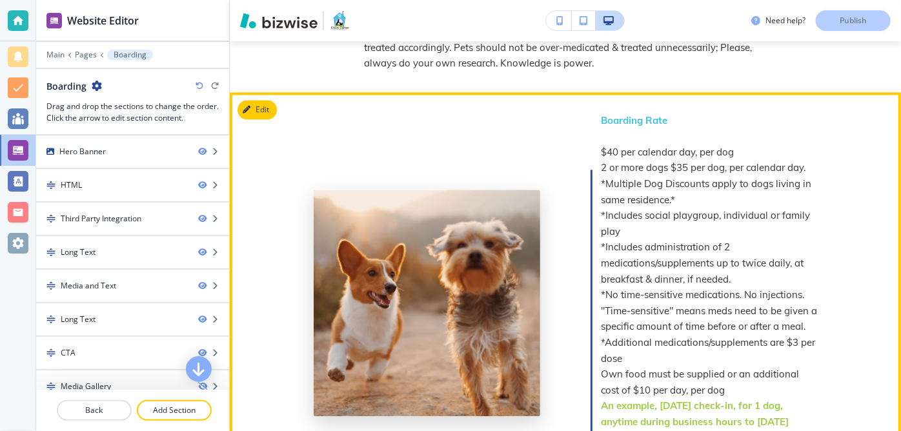
scroll to position [1647, 0]
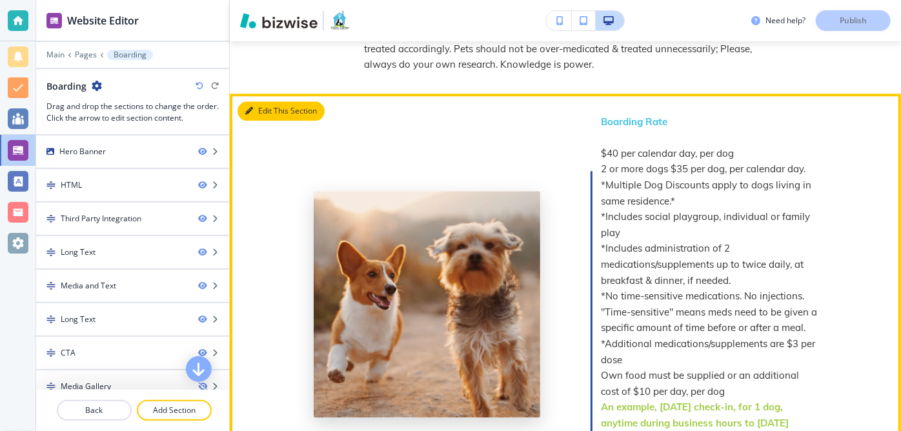
click at [258, 101] on button "Edit This Section" at bounding box center [281, 110] width 87 height 19
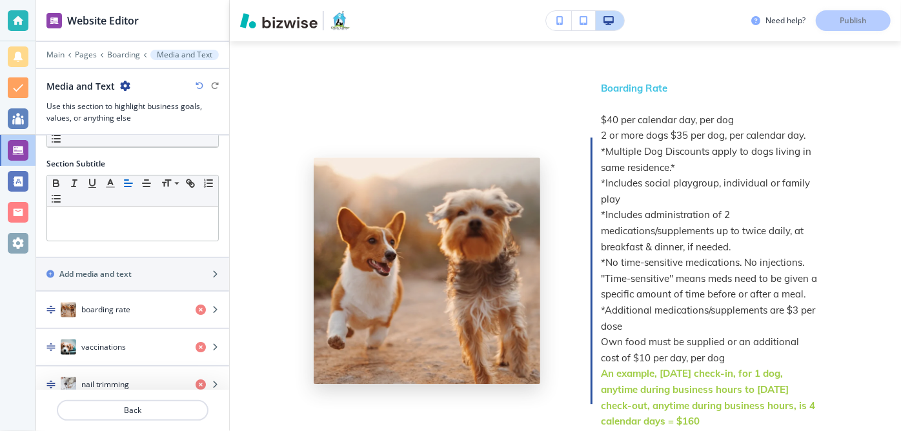
scroll to position [74, 0]
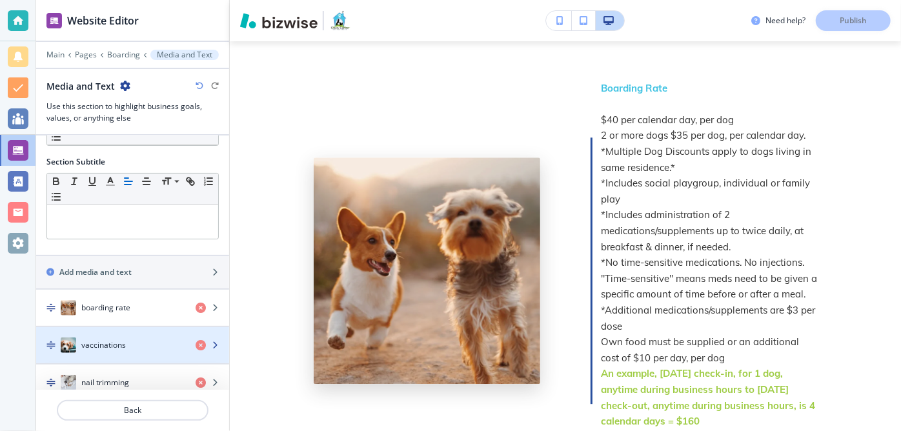
click at [213, 345] on div "button" at bounding box center [213, 345] width 34 height 10
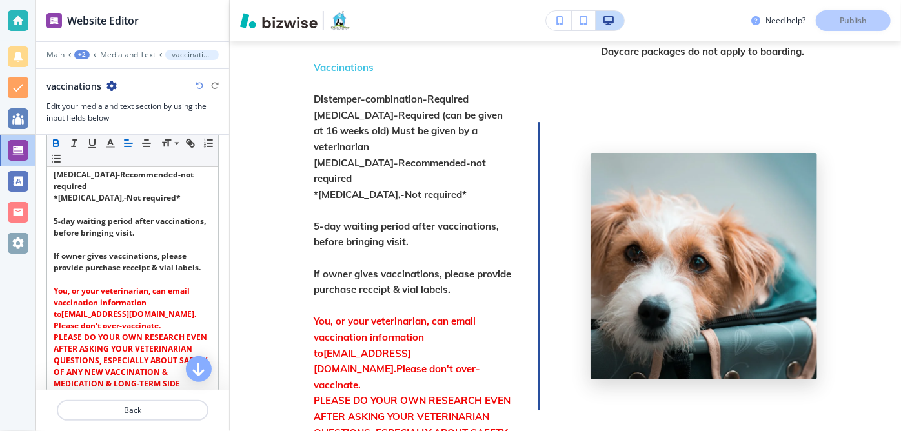
scroll to position [189, 0]
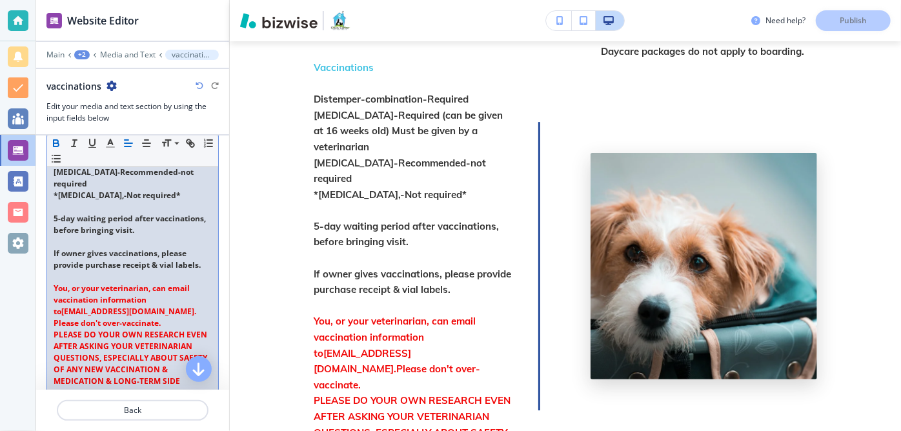
click at [168, 283] on strong "You, or your veterinarian, can email vaccination information to" at bounding box center [123, 300] width 138 height 34
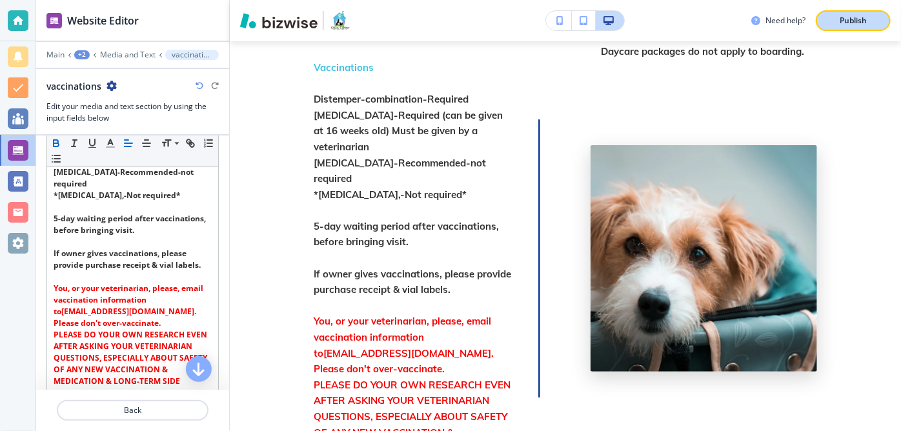
click at [853, 17] on p "Publish" at bounding box center [853, 21] width 27 height 12
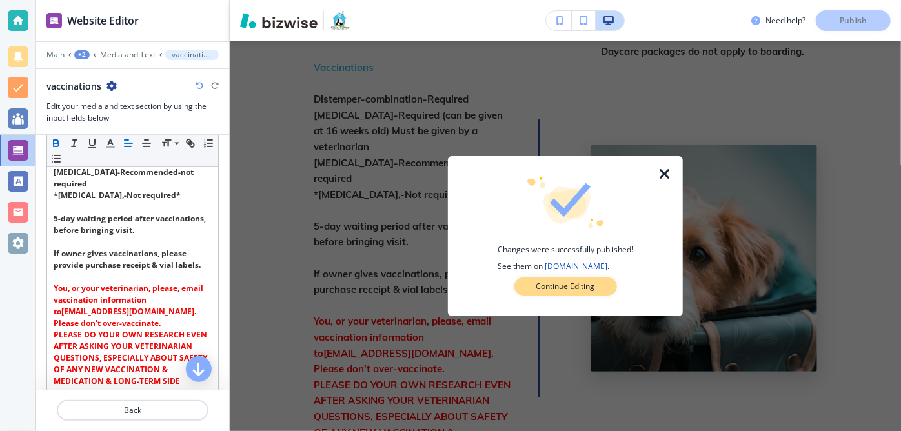
click at [547, 288] on p "Continue Editing" at bounding box center [565, 287] width 59 height 12
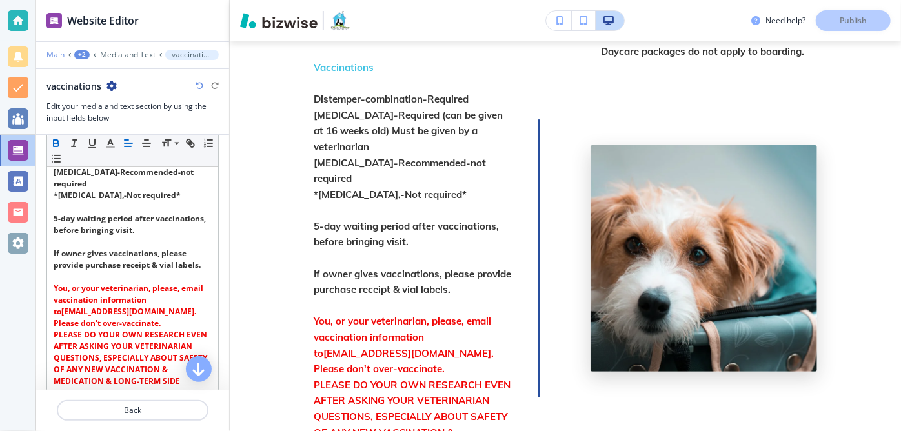
click at [60, 53] on p "Main" at bounding box center [55, 54] width 18 height 9
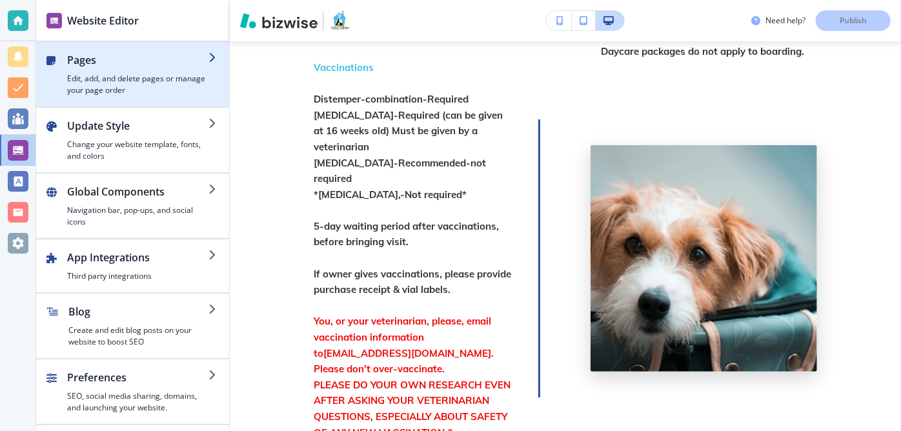
click at [213, 57] on icon "button" at bounding box center [214, 57] width 10 height 10
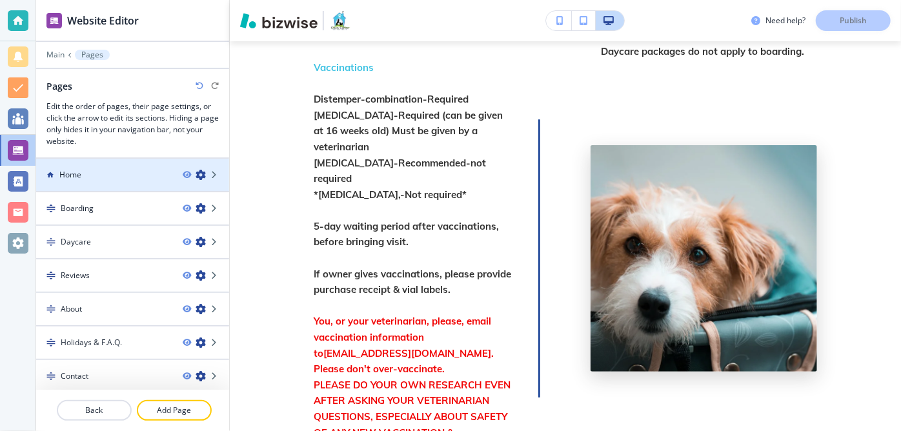
click at [133, 178] on div "Home" at bounding box center [104, 175] width 136 height 12
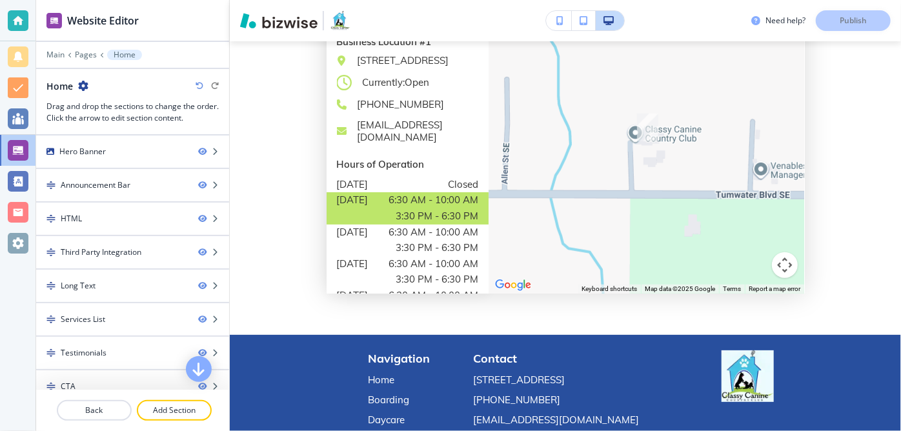
scroll to position [5401, 0]
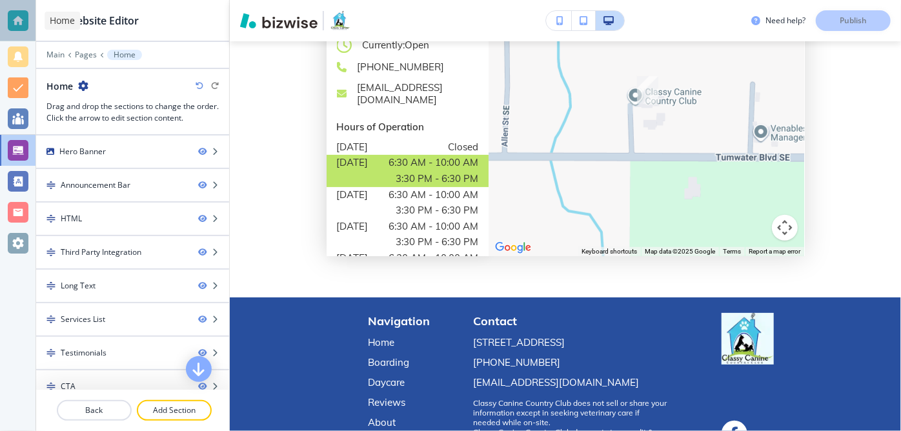
click at [12, 15] on div at bounding box center [18, 20] width 21 height 21
